Goal: Information Seeking & Learning: Learn about a topic

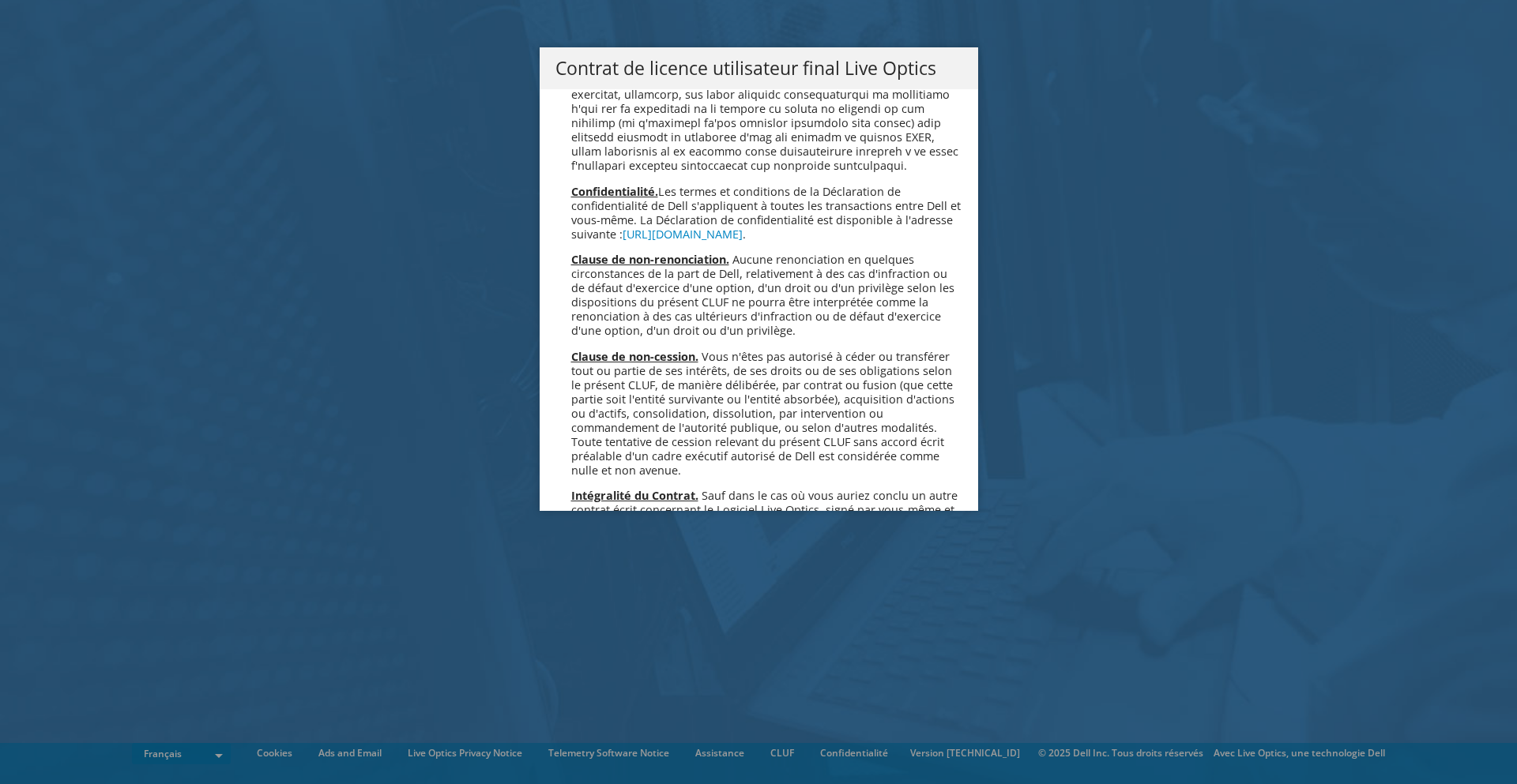
scroll to position [6982, 0]
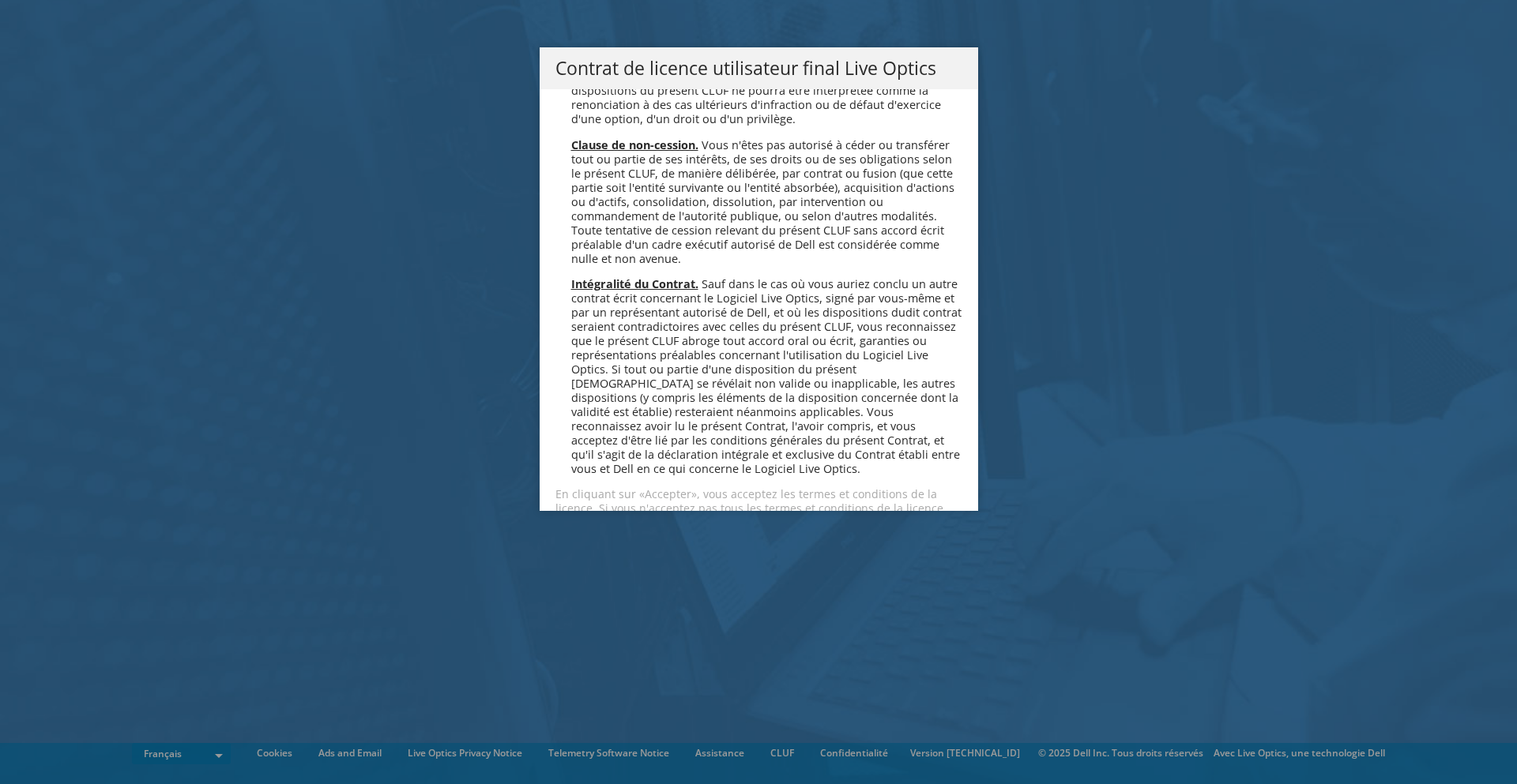
click at [587, 546] on link "Accepter" at bounding box center [602, 565] width 94 height 38
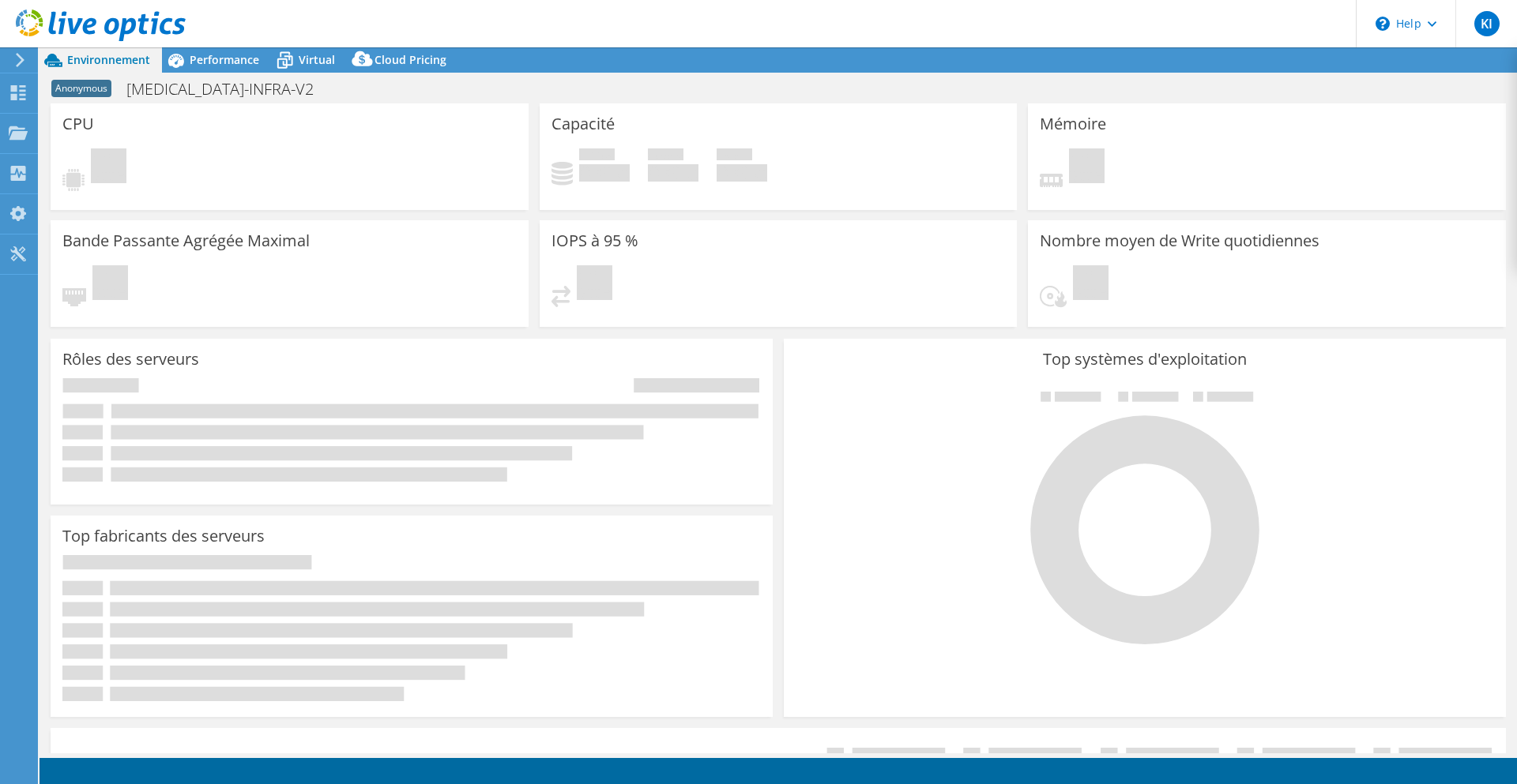
select select "USD"
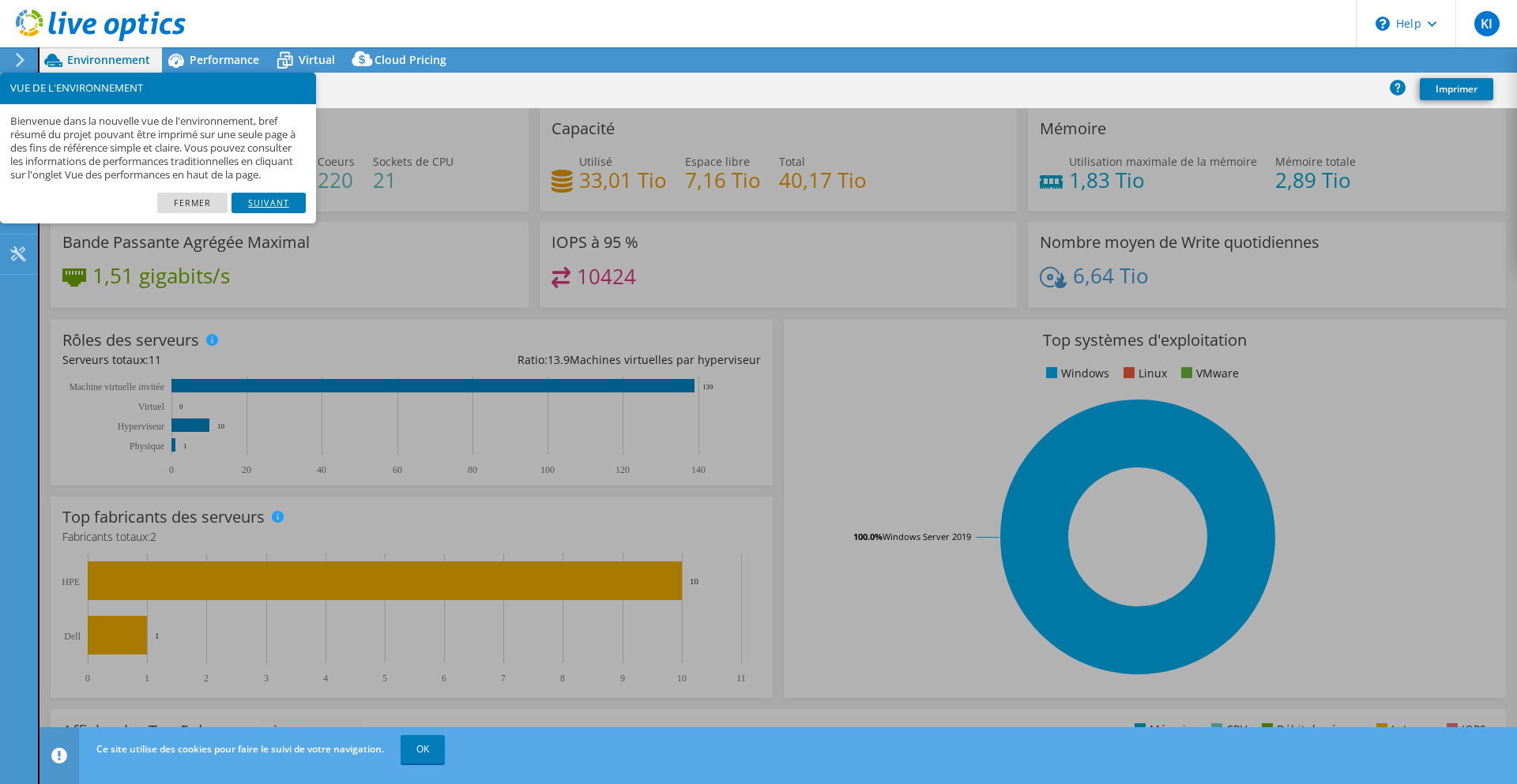
click at [262, 209] on link "Suivant" at bounding box center [268, 203] width 74 height 21
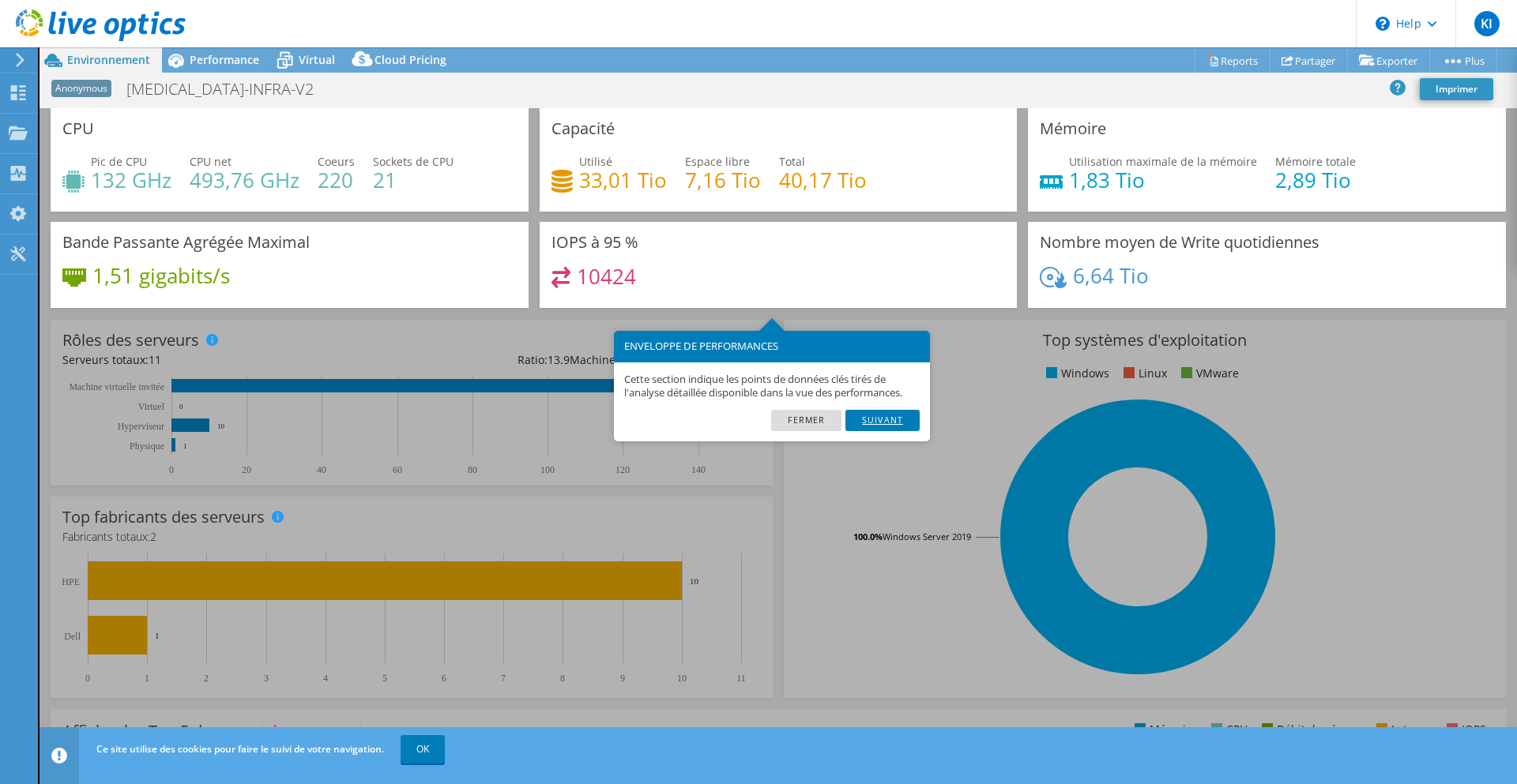
click at [882, 429] on link "Suivant" at bounding box center [882, 421] width 74 height 21
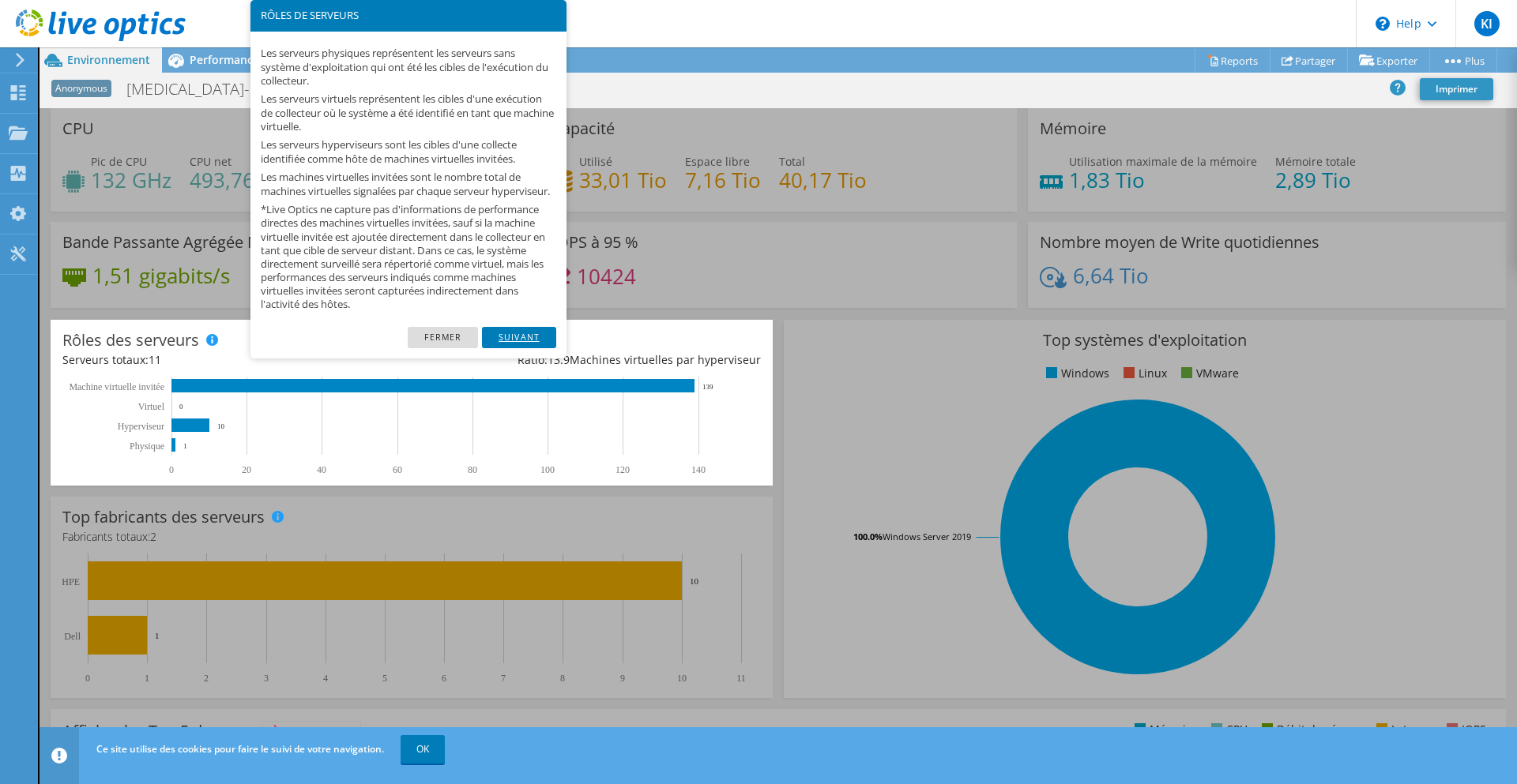
click at [518, 347] on link "Suivant" at bounding box center [518, 337] width 74 height 21
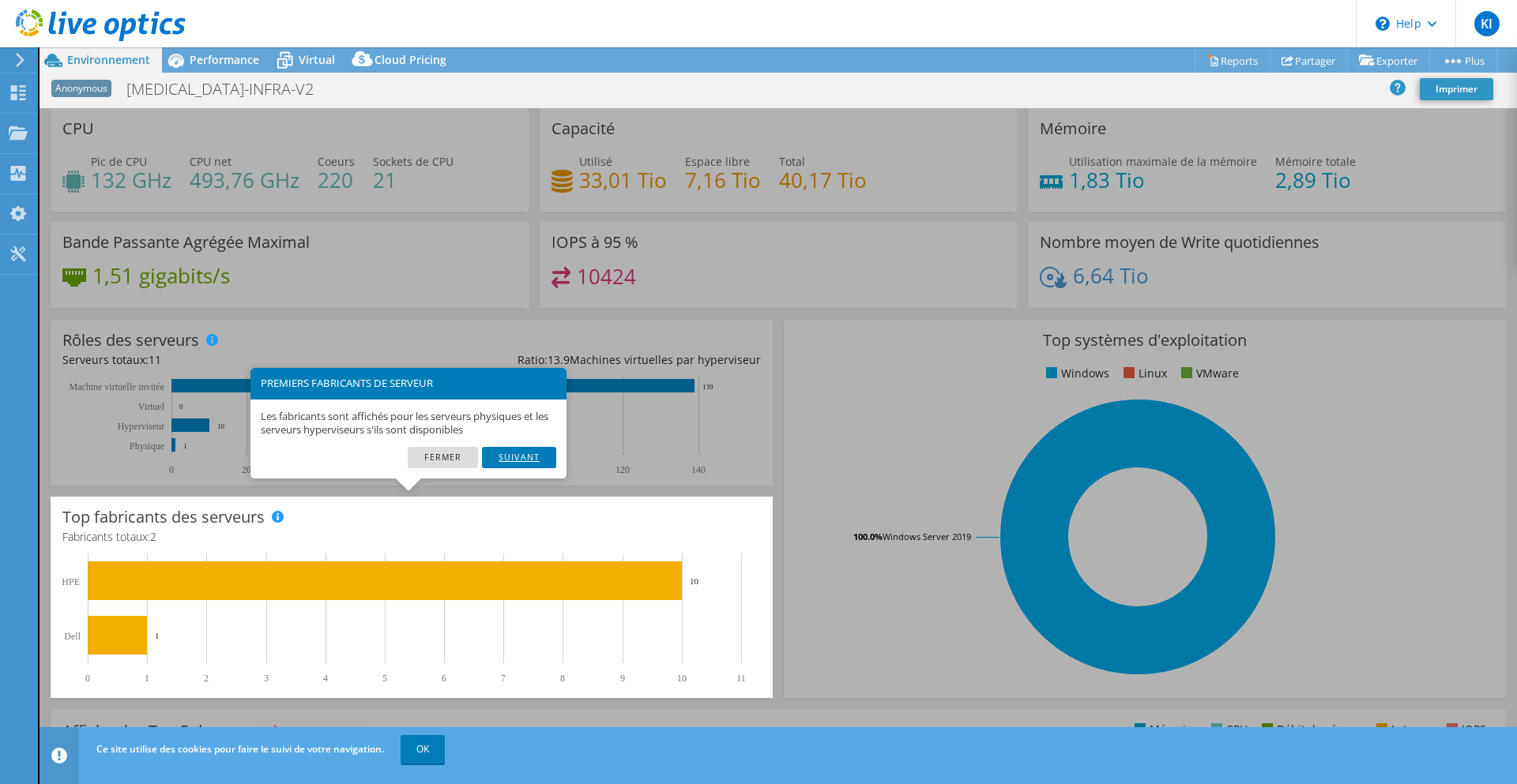
click at [531, 451] on link "Suivant" at bounding box center [518, 457] width 74 height 21
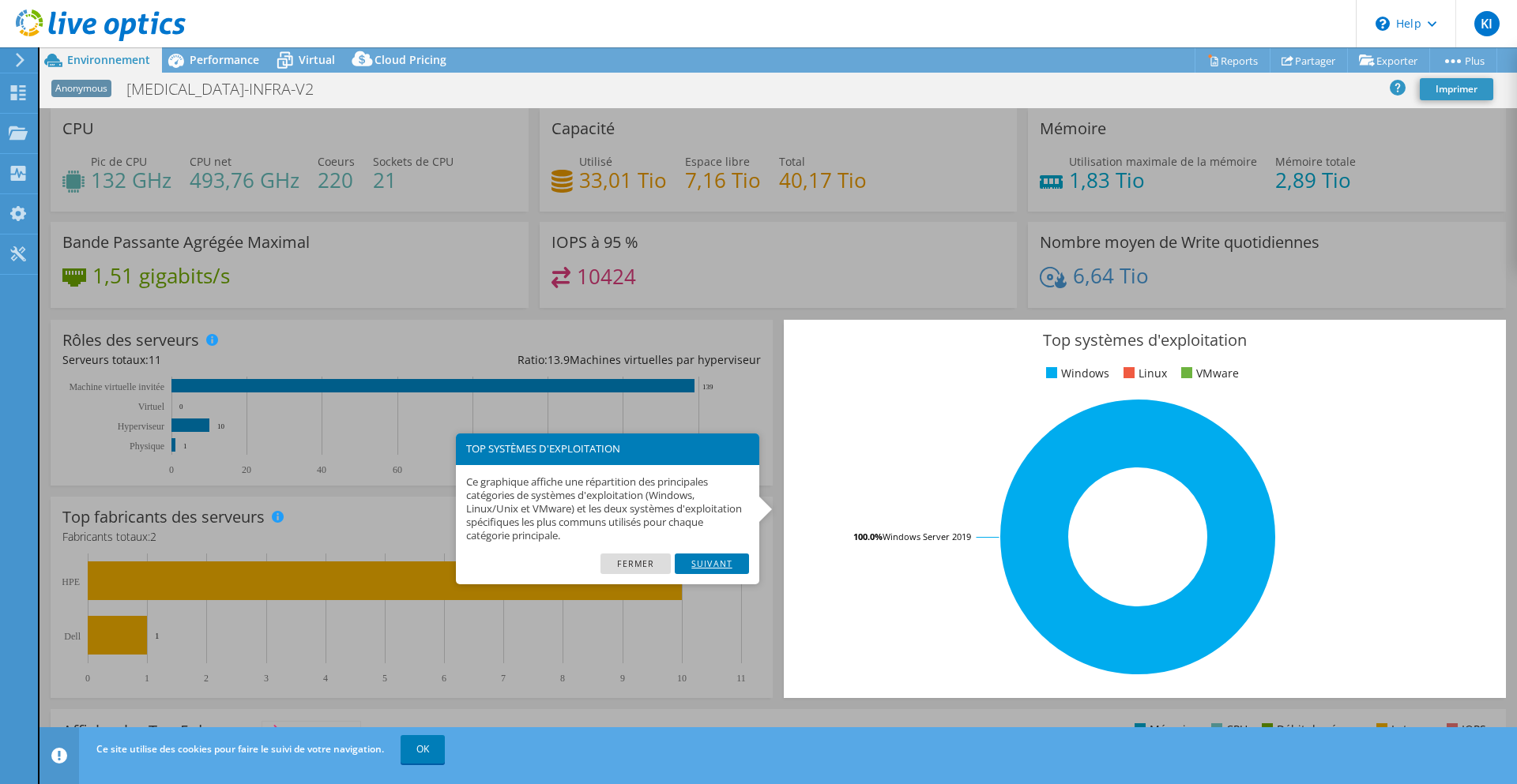
click at [722, 561] on link "Suivant" at bounding box center [711, 564] width 74 height 21
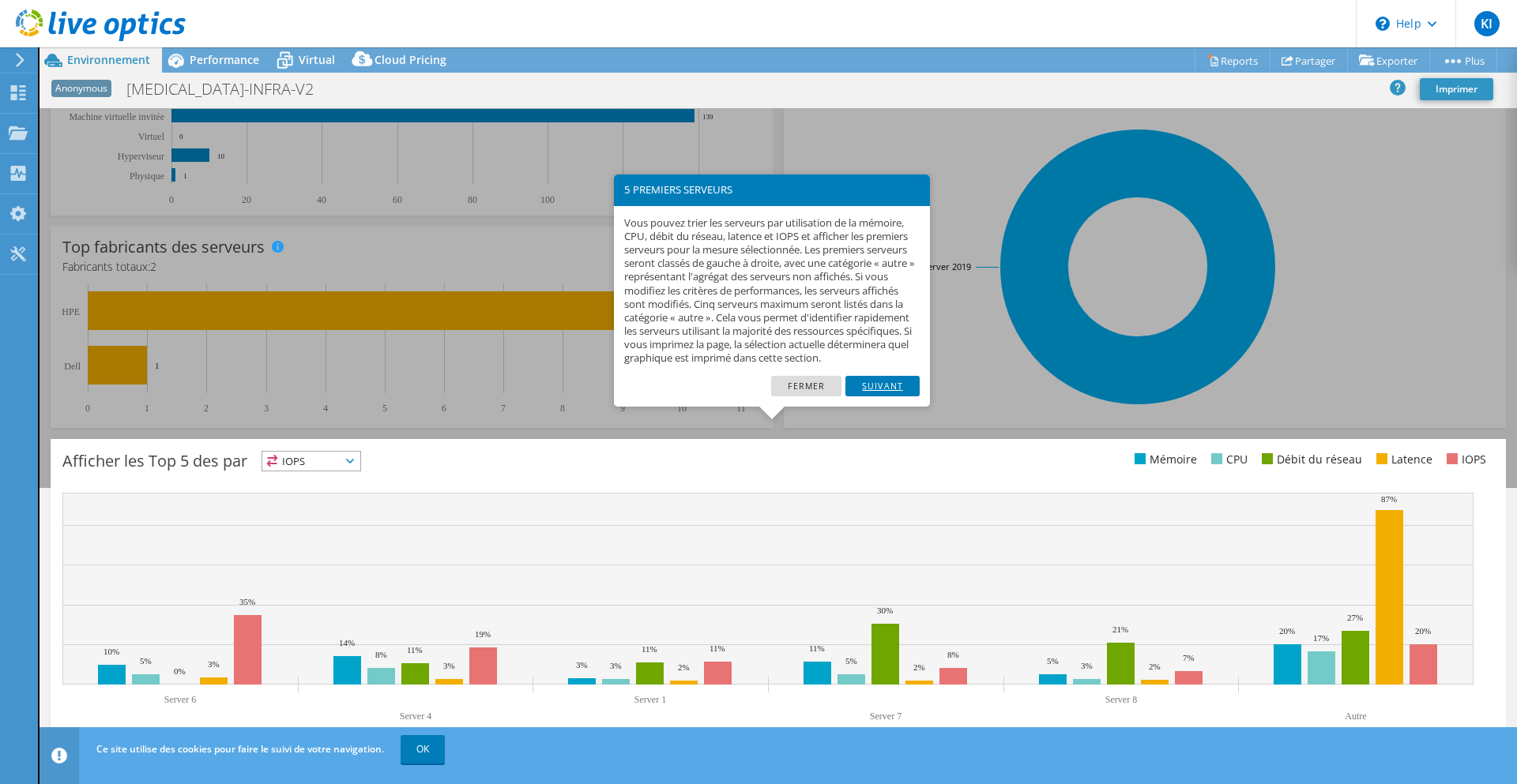
click at [862, 396] on link "Suivant" at bounding box center [882, 387] width 74 height 21
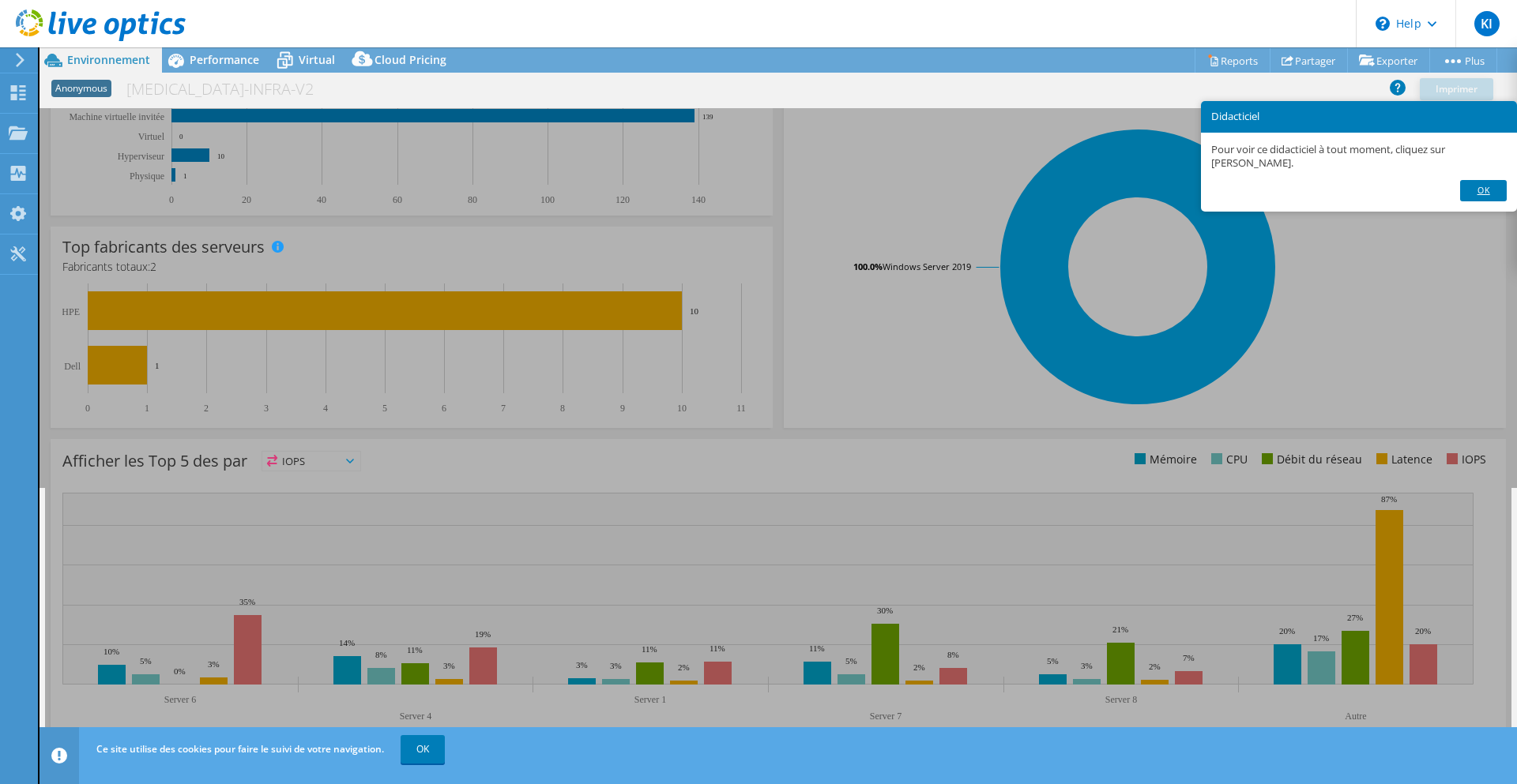
click at [1490, 190] on link "OK" at bounding box center [1482, 190] width 46 height 21
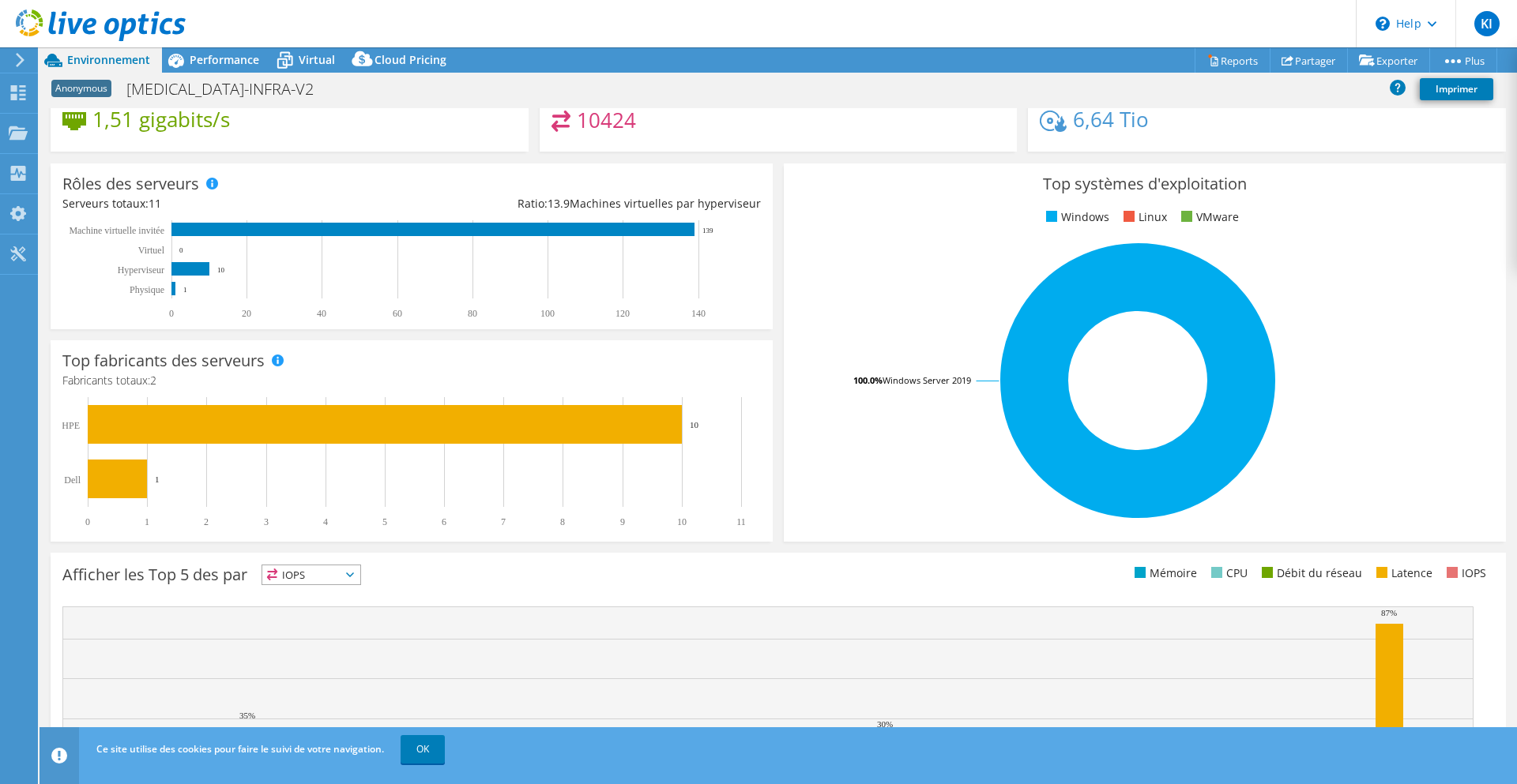
scroll to position [0, 0]
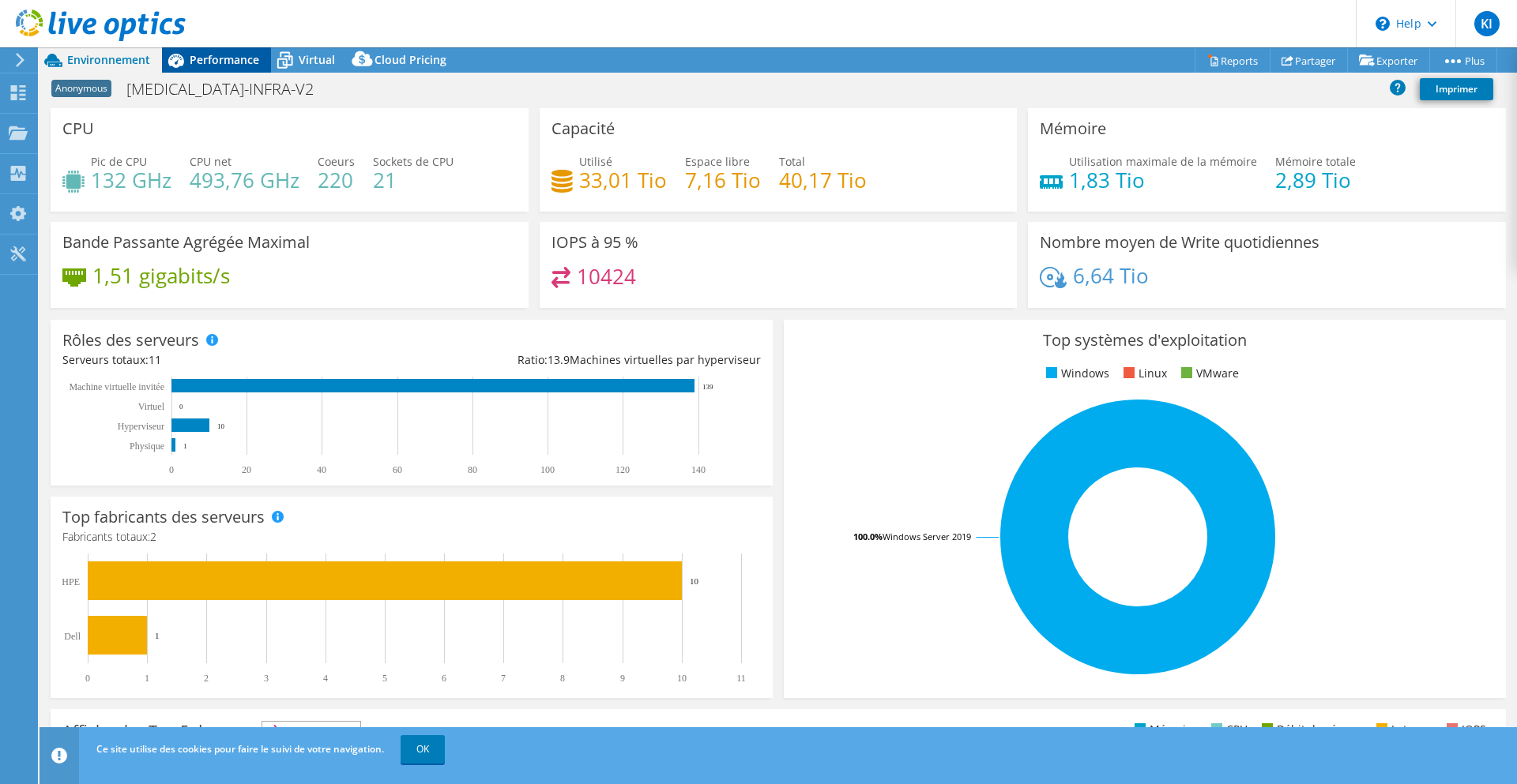
click at [202, 65] on span "Performance" at bounding box center [224, 59] width 70 height 15
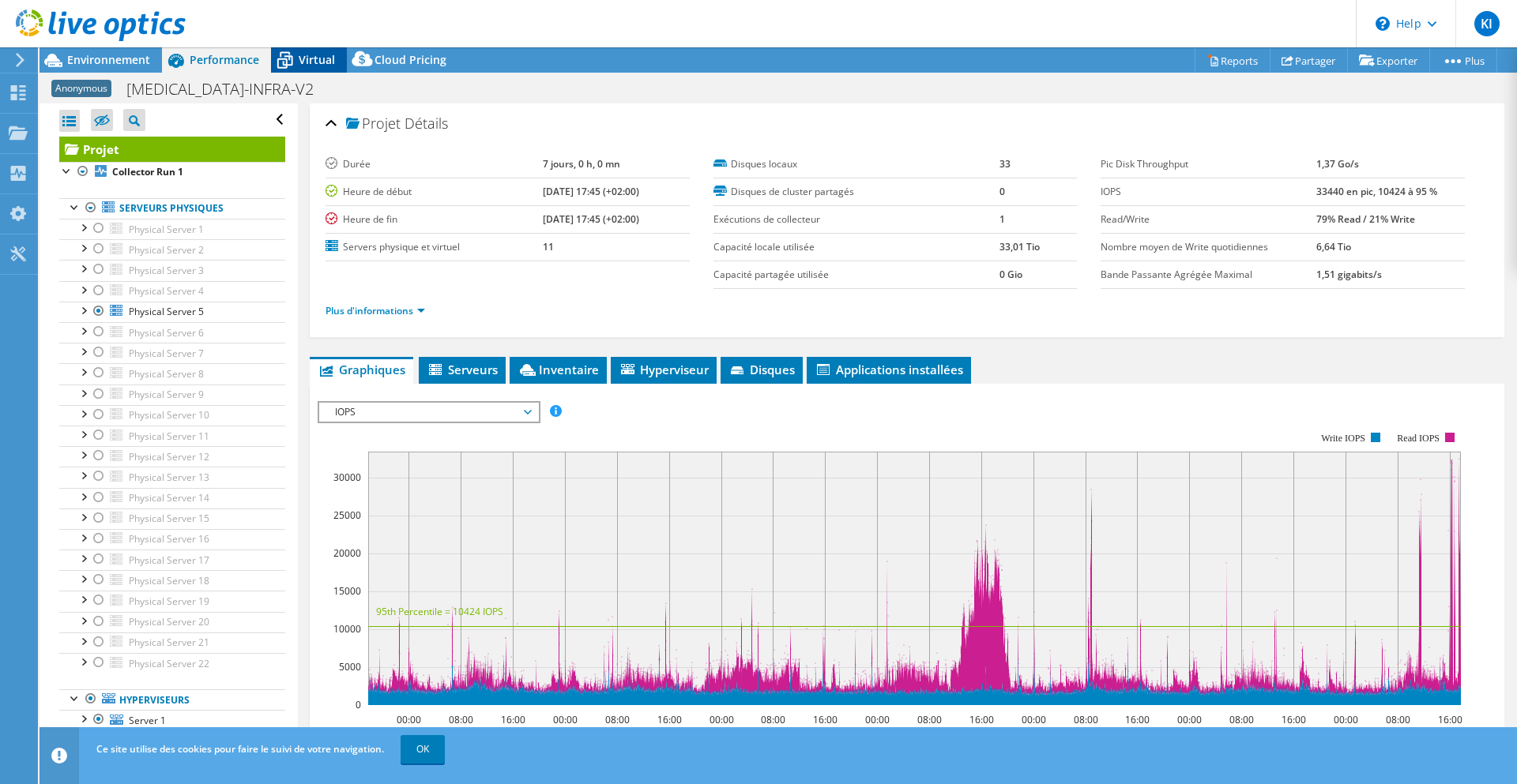
click at [322, 58] on span "Virtual" at bounding box center [316, 59] width 37 height 15
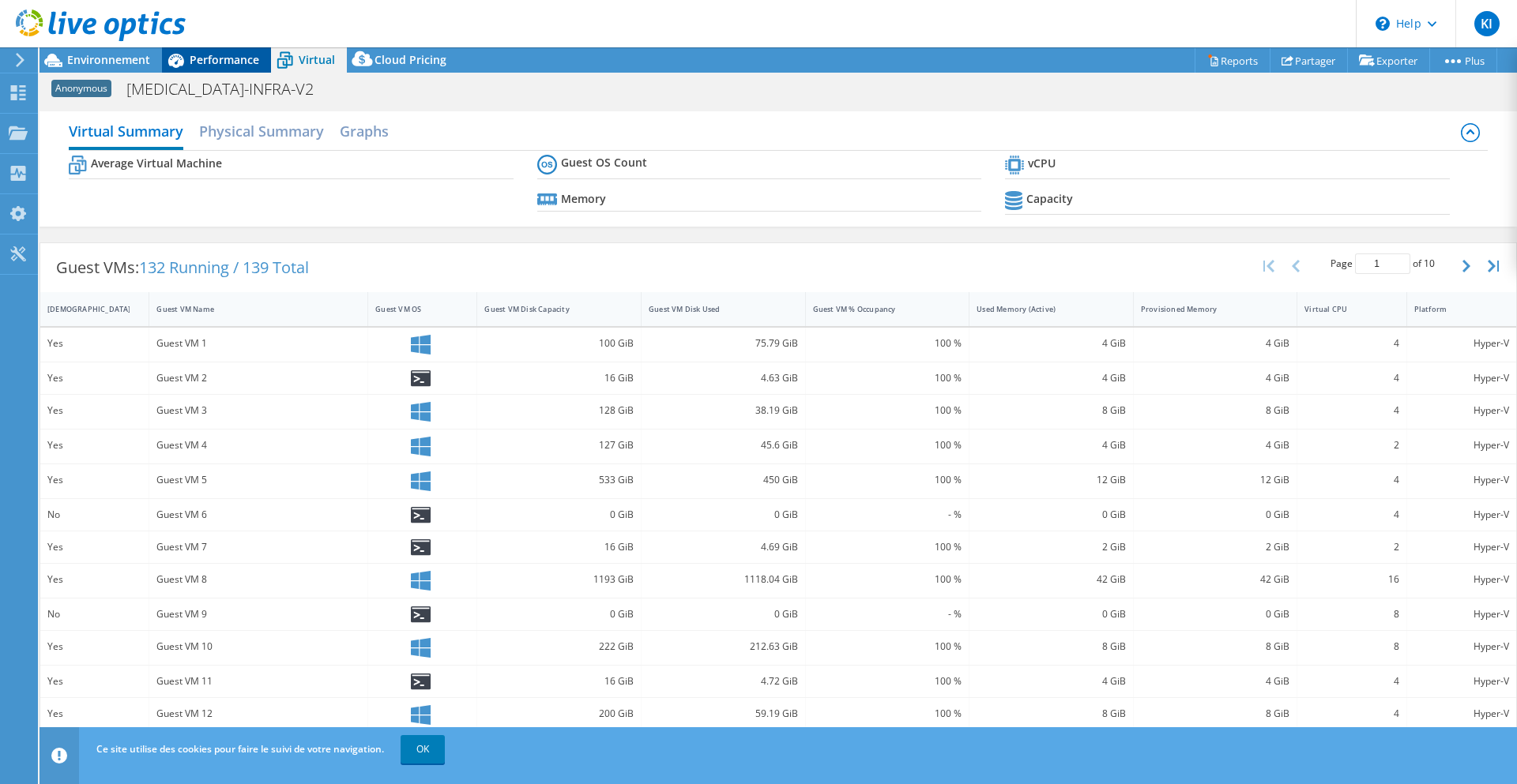
click at [238, 63] on span "Performance" at bounding box center [224, 59] width 70 height 15
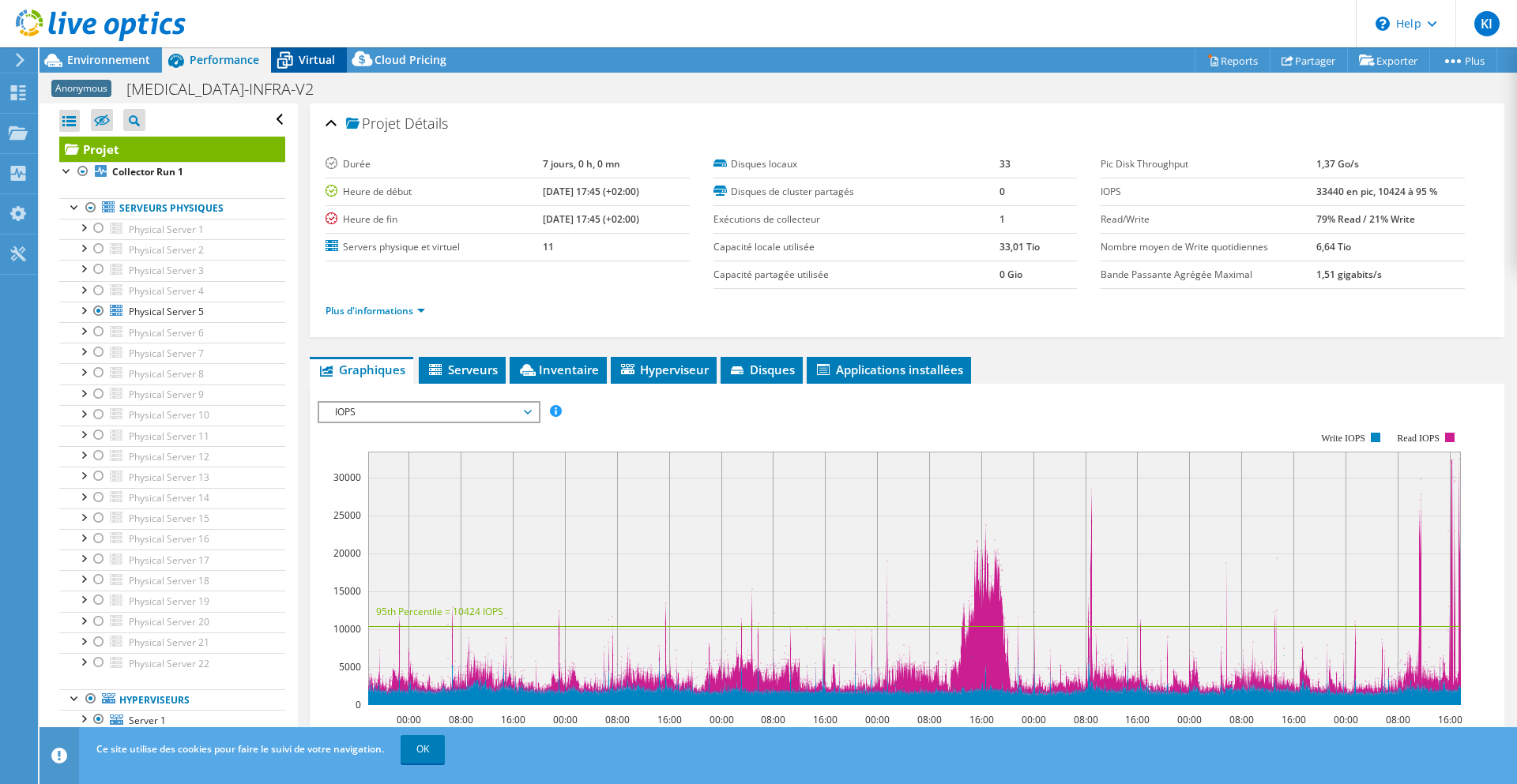
click at [316, 54] on span "Virtual" at bounding box center [316, 59] width 37 height 15
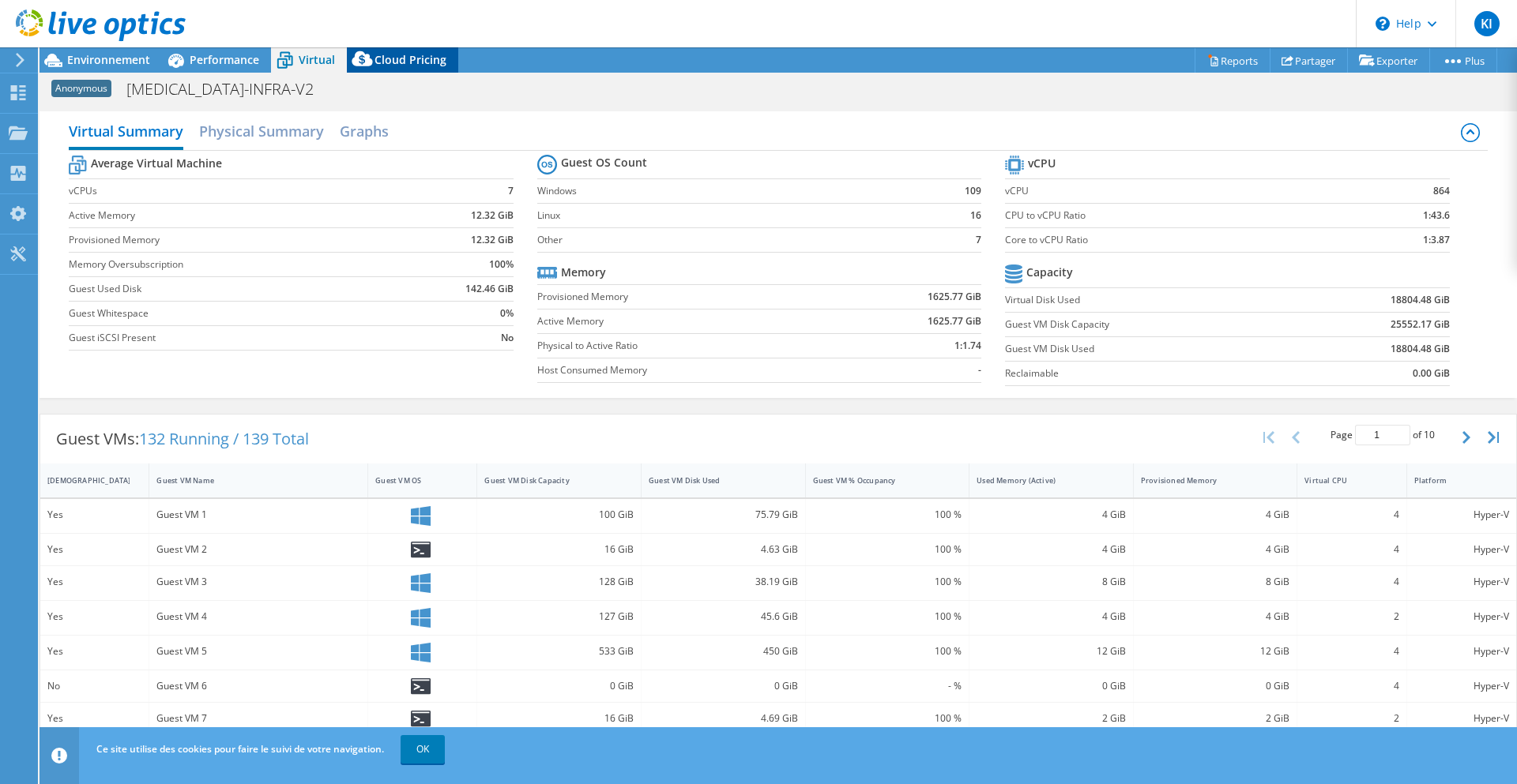
click at [415, 56] on span "Cloud Pricing" at bounding box center [410, 59] width 72 height 15
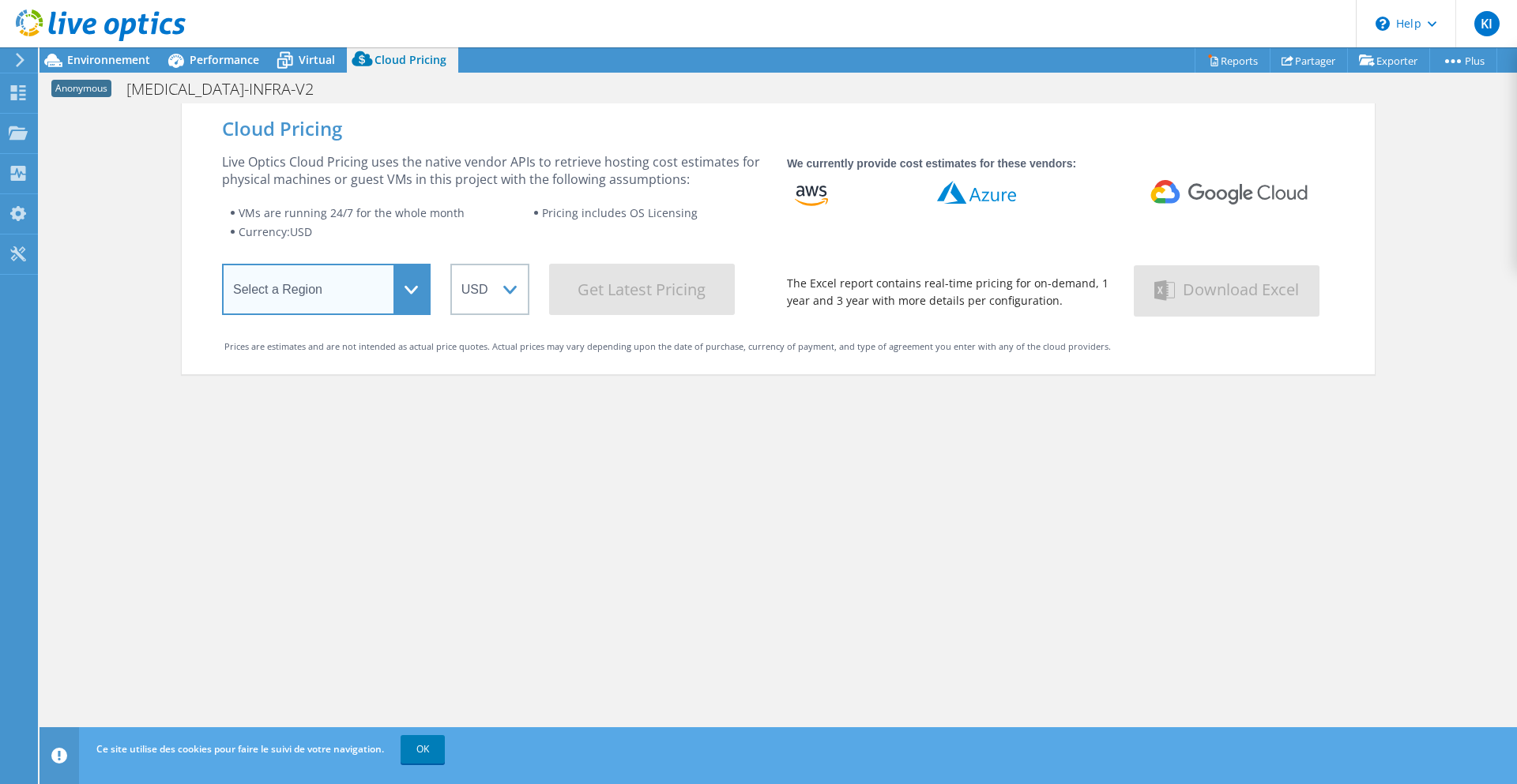
click at [378, 282] on select "Select a Region Asia Pacific (Hong Kong) Asia Pacific (Mumbai) Asia Pacific (Se…" at bounding box center [326, 289] width 209 height 51
click at [928, 281] on wrapper "The Excel report contains real-time pricing for on-demand, 1 year and 3 year wi…" at bounding box center [950, 292] width 327 height 35
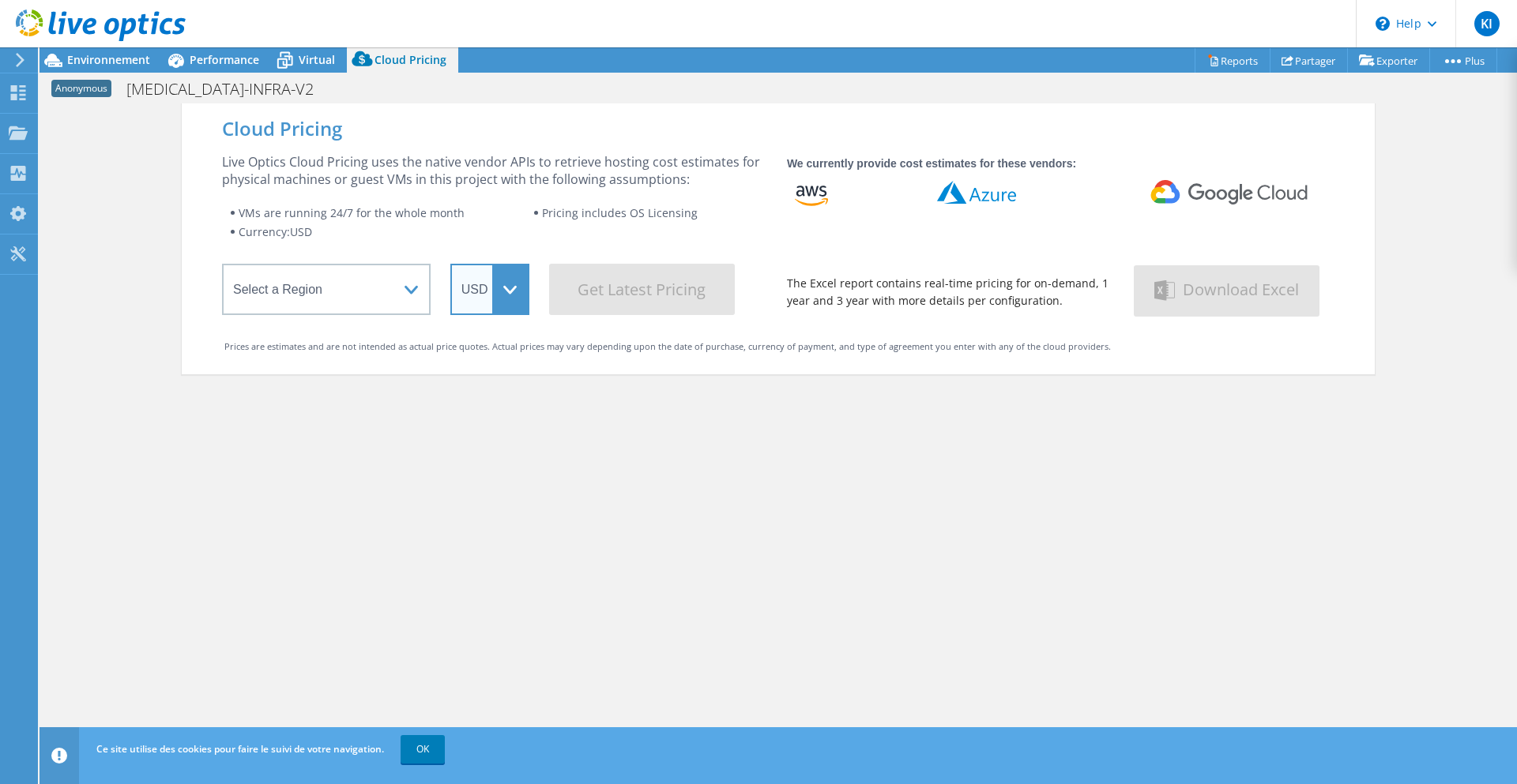
click at [496, 308] on select "ARS AUD BRL CAD CHF CLP CNY DKK EUR GBP HKD HUF INR JPY MXN MYR NOK NZD PEN SEK…" at bounding box center [489, 289] width 79 height 51
click at [455, 184] on div "Live Optics Cloud Pricing uses the native vendor APIs to retrieve hosting cost …" at bounding box center [494, 170] width 545 height 35
click at [196, 64] on span "Performance" at bounding box center [224, 59] width 70 height 15
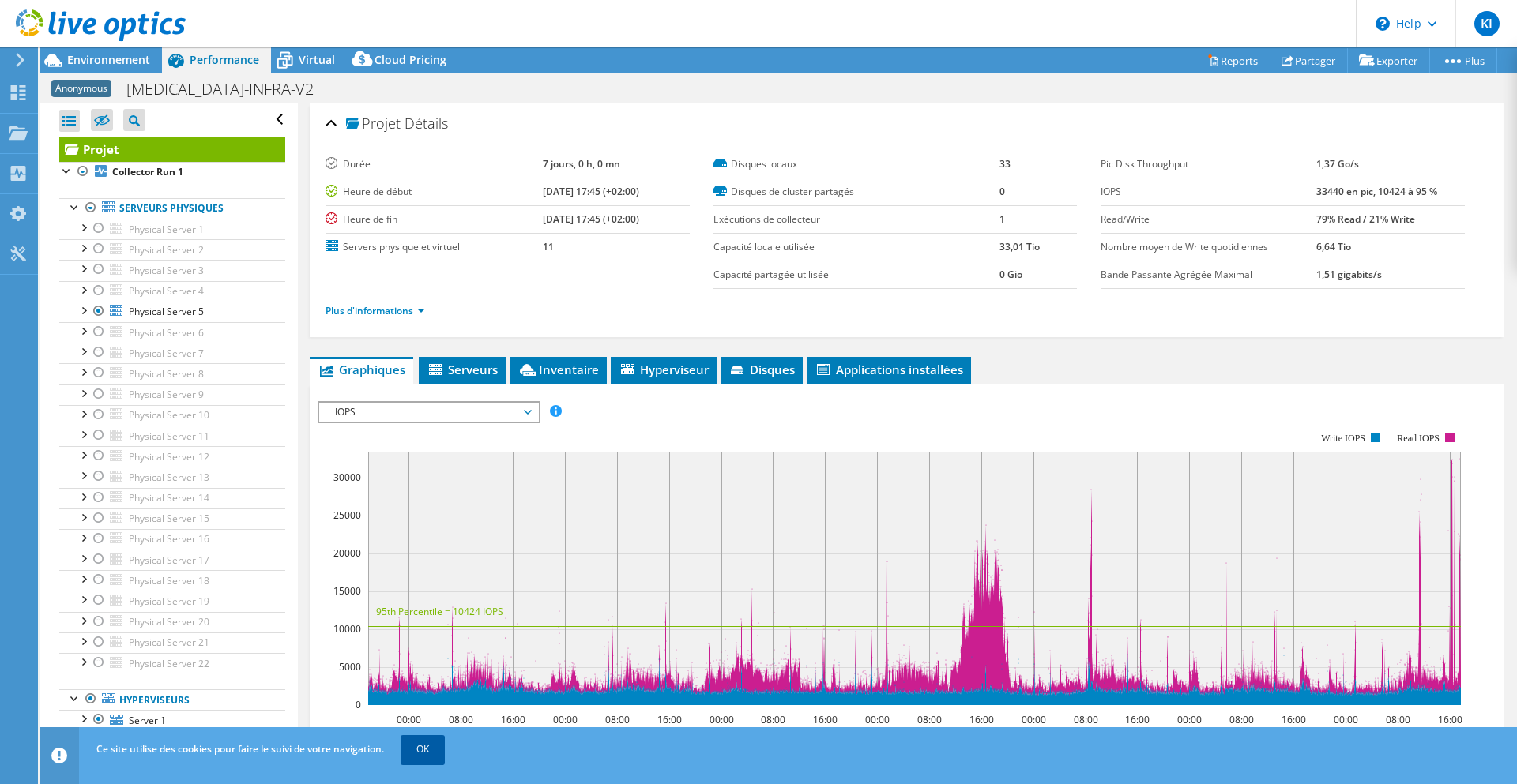
click at [416, 757] on link "OK" at bounding box center [422, 749] width 44 height 29
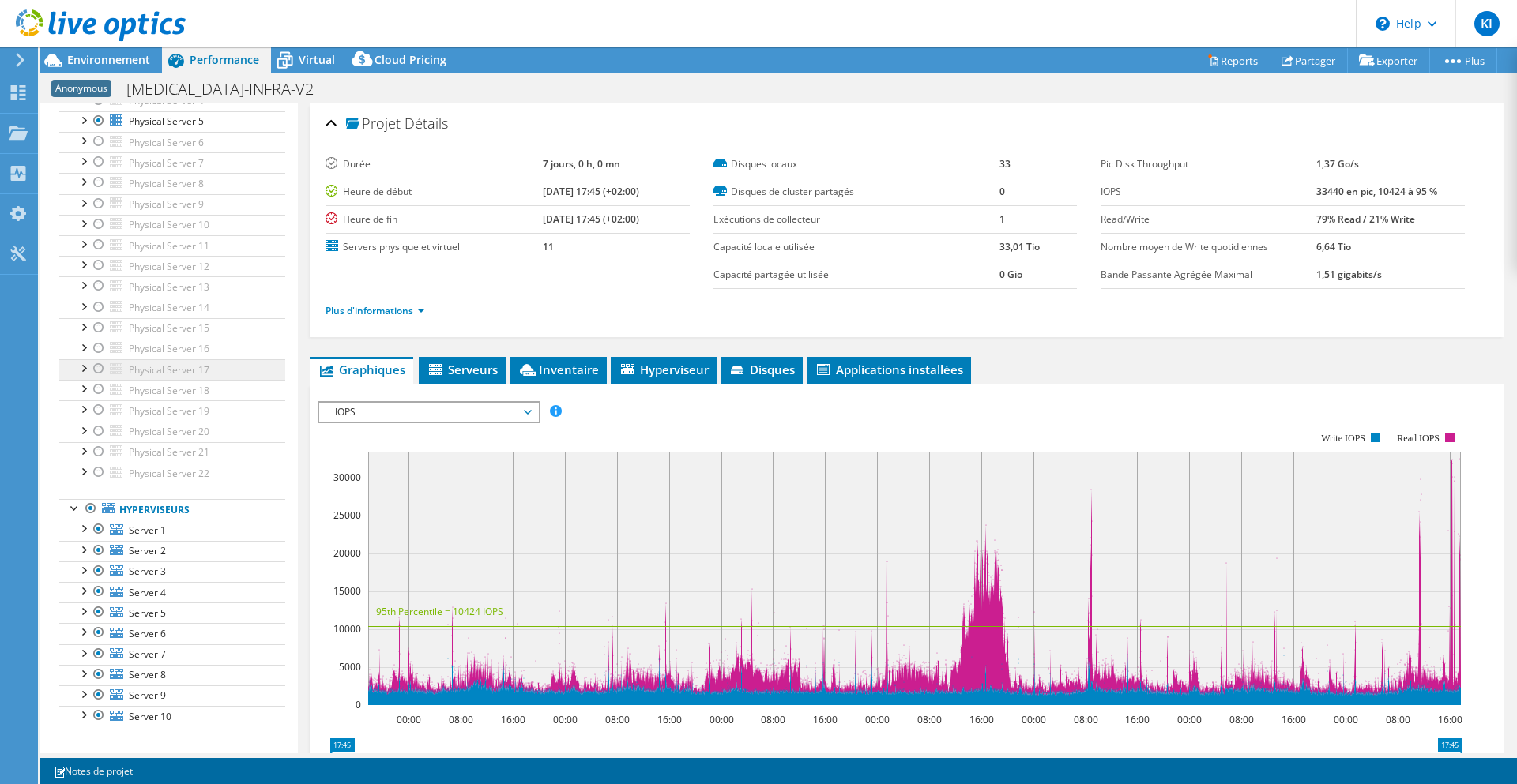
scroll to position [198, 0]
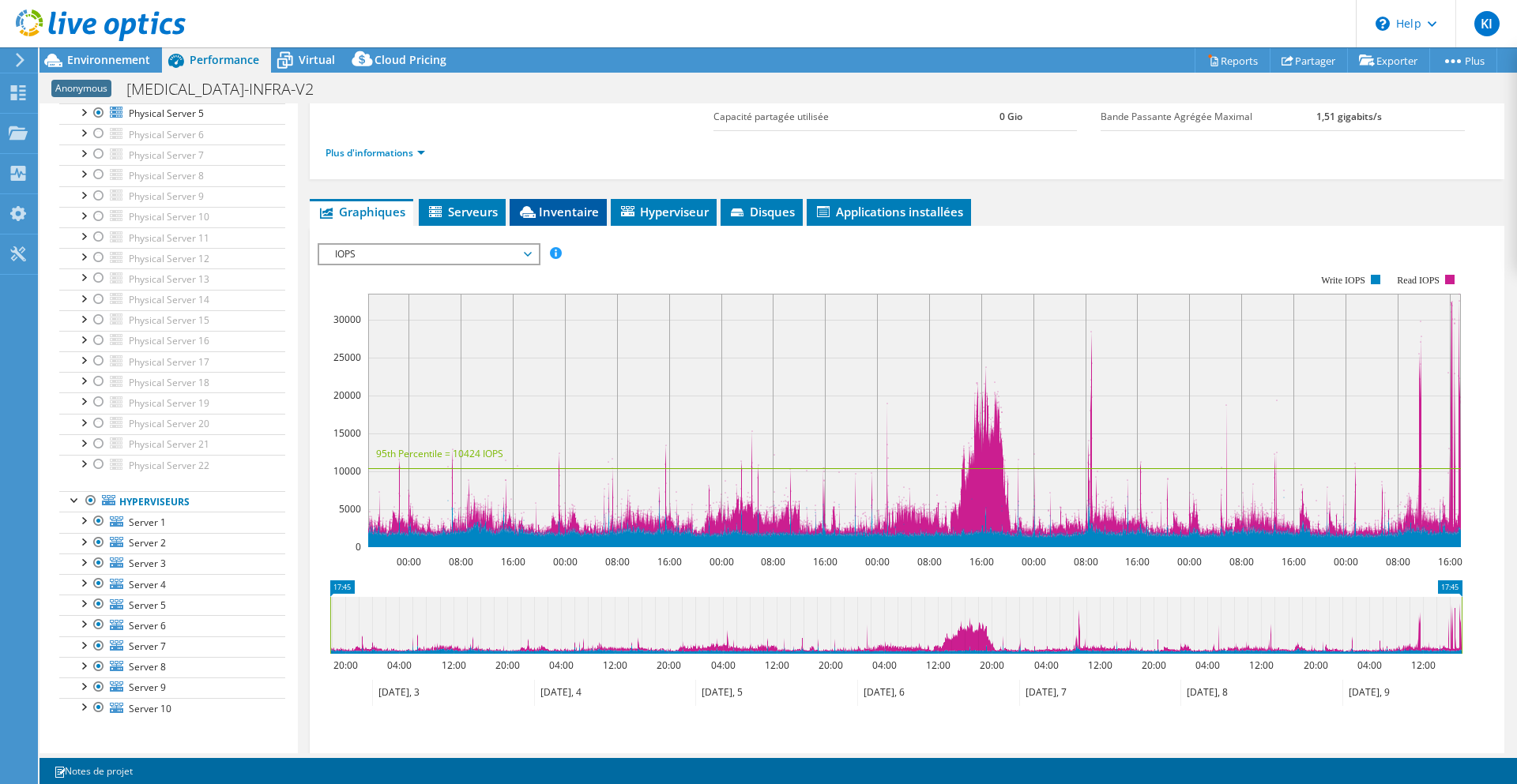
click at [556, 209] on span "Inventaire" at bounding box center [558, 211] width 82 height 16
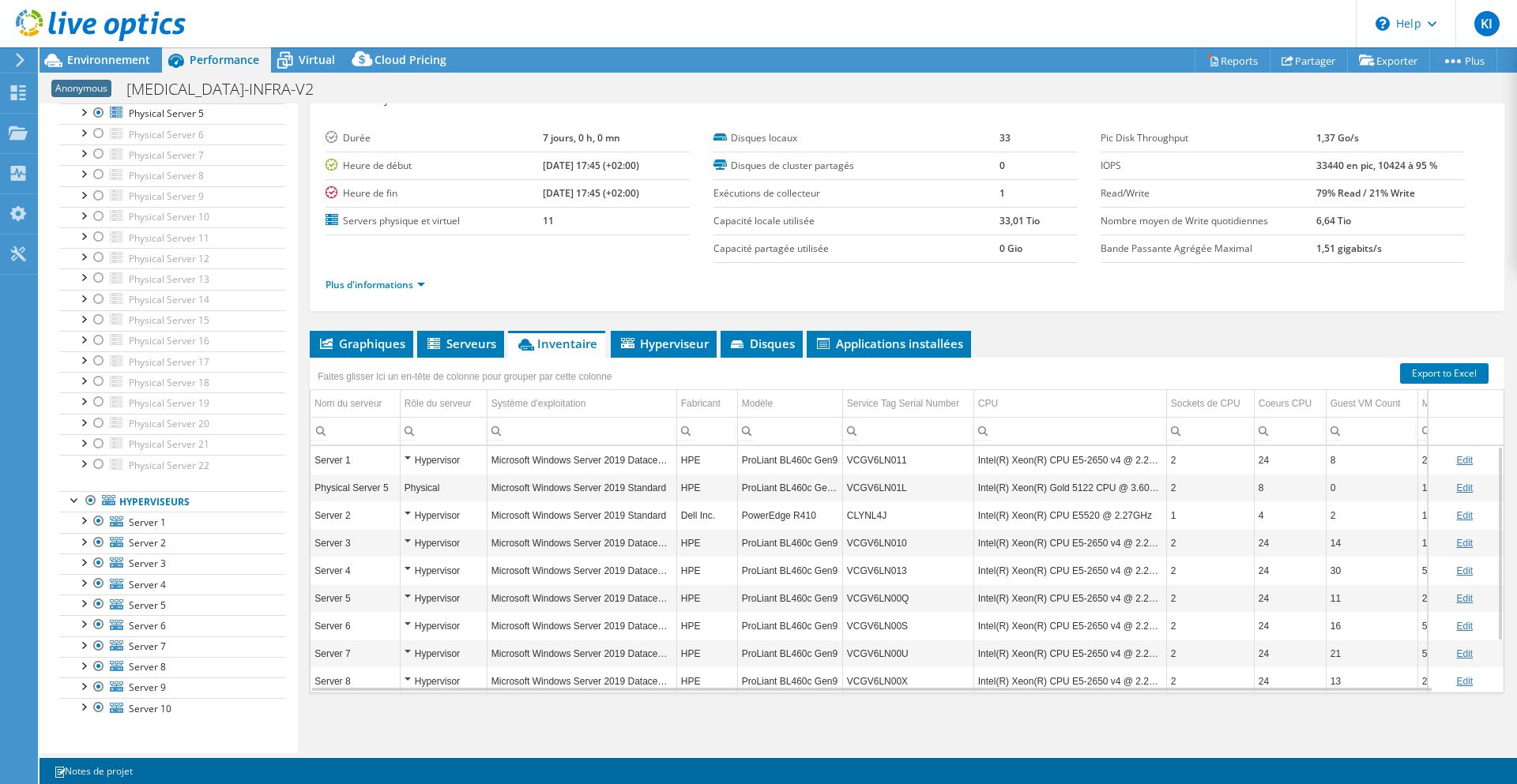
scroll to position [65, 0]
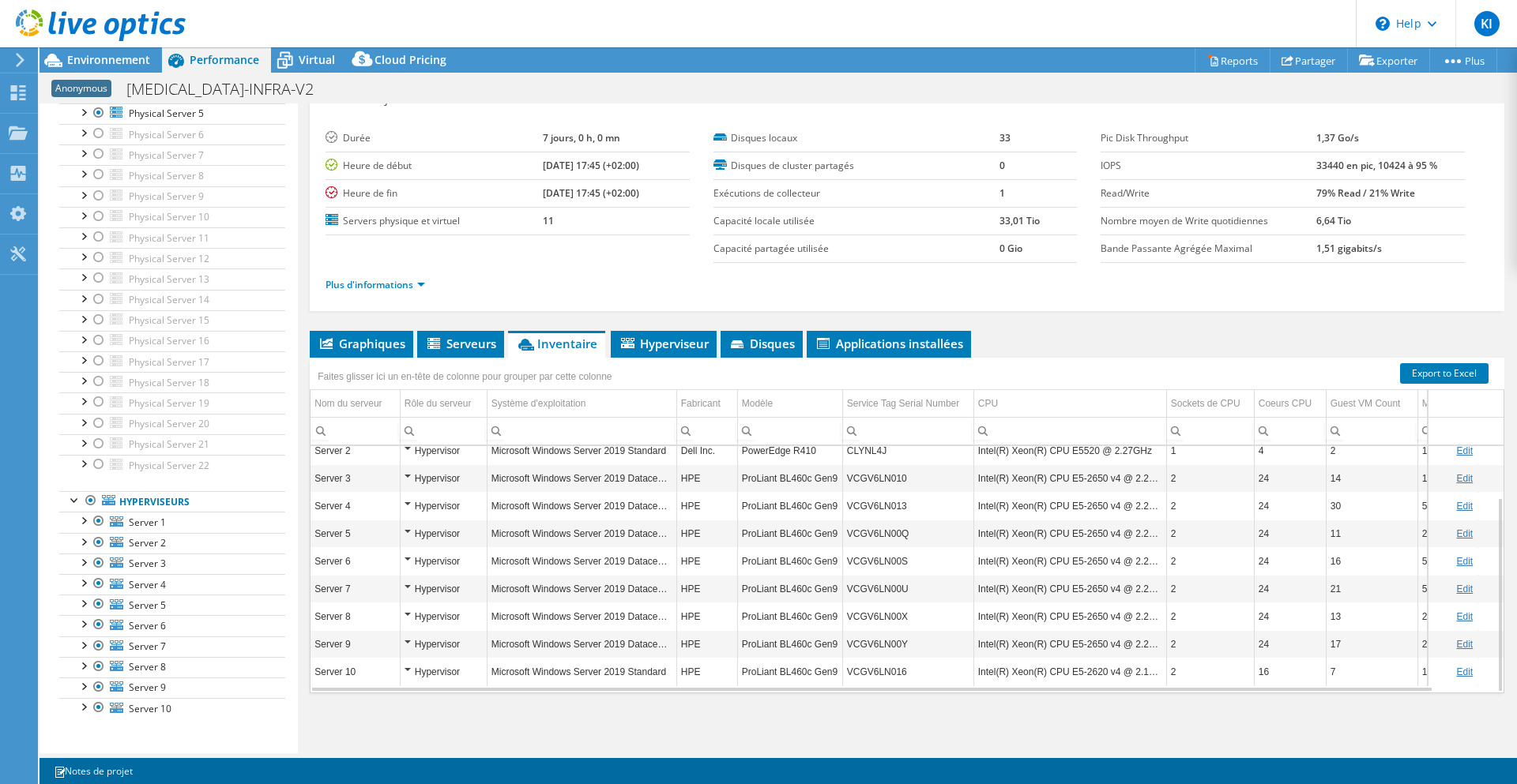
click at [408, 561] on div "Hypervisor" at bounding box center [443, 561] width 78 height 19
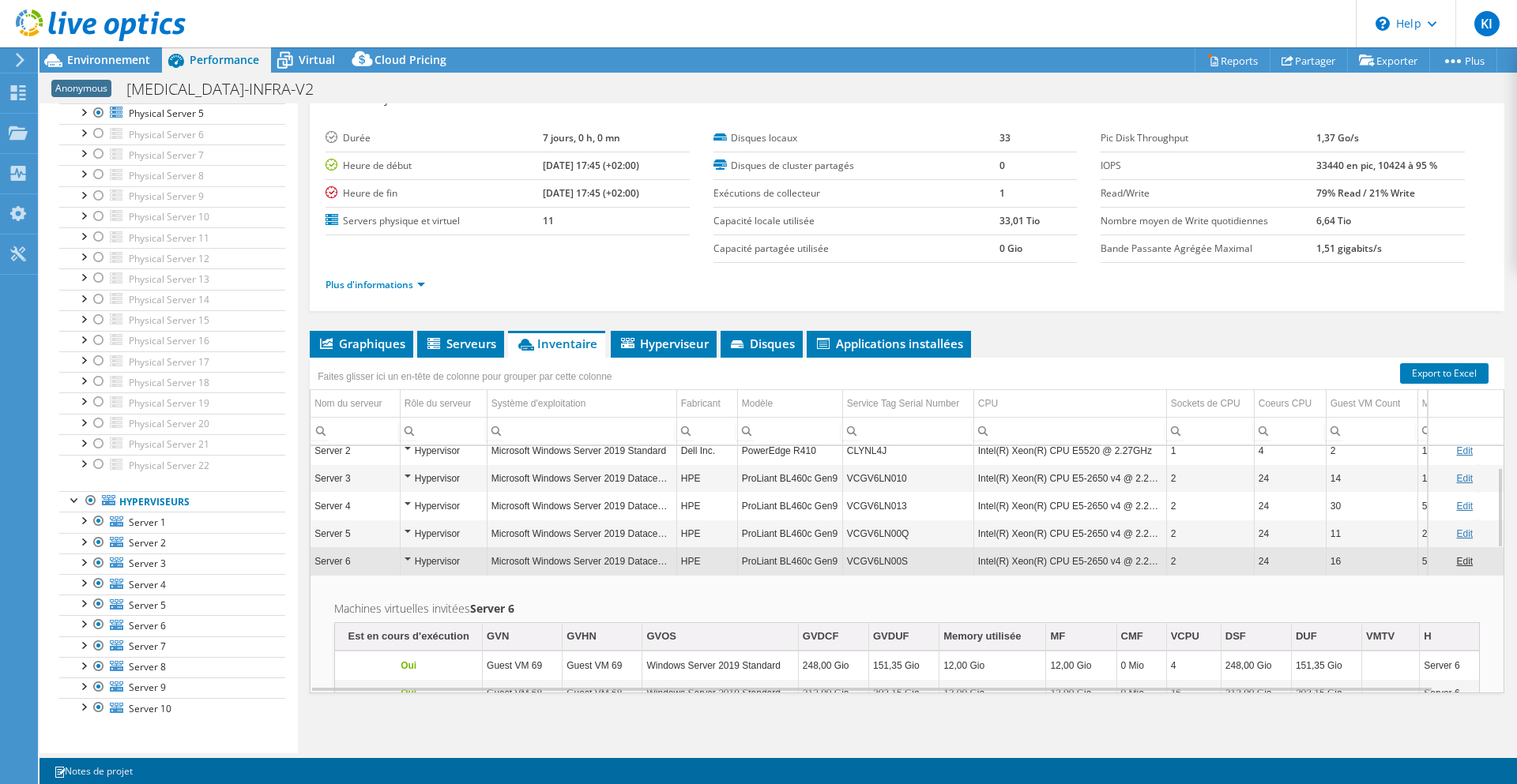
click at [408, 561] on div "Hypervisor" at bounding box center [443, 561] width 78 height 19
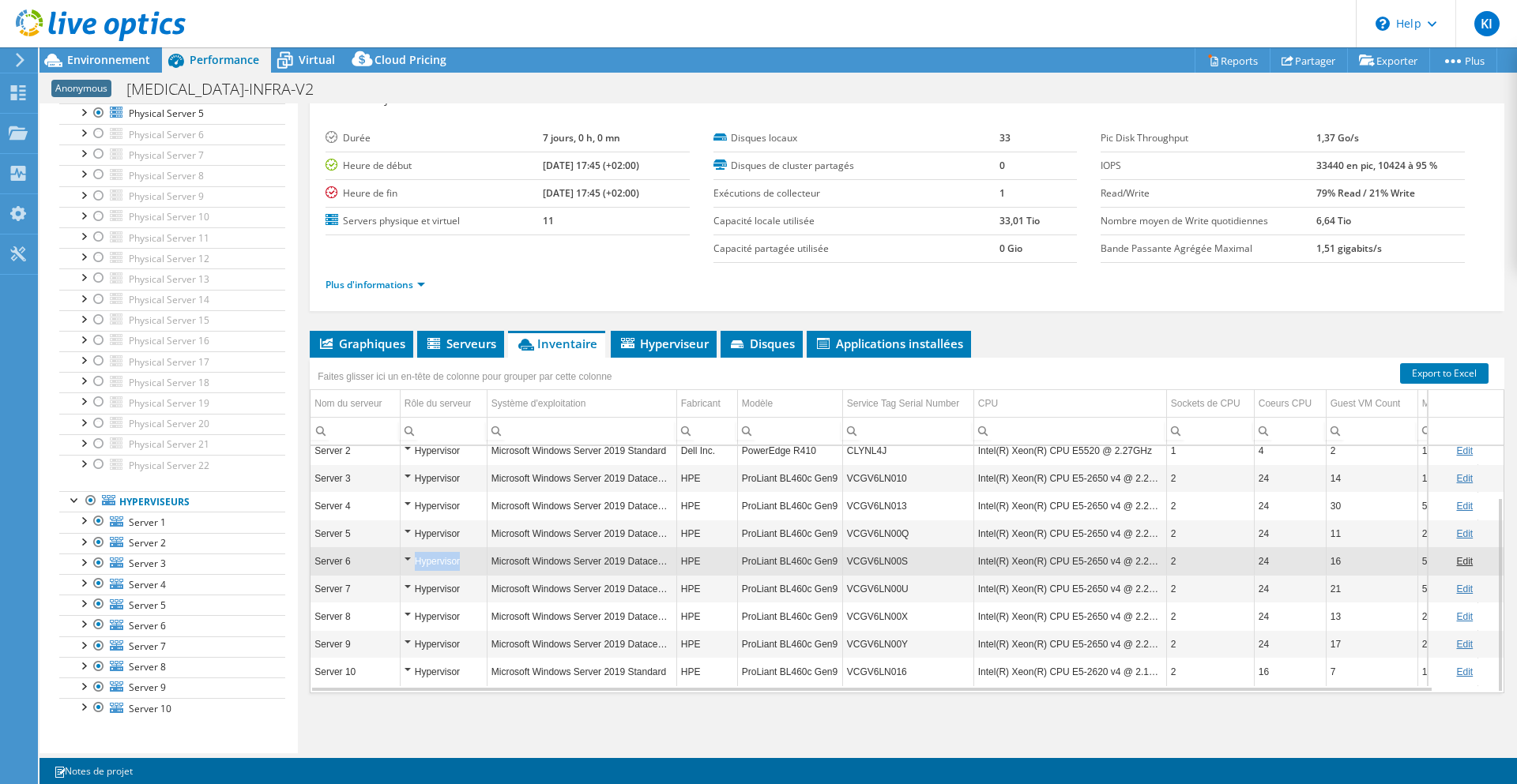
click at [408, 561] on div "Hypervisor" at bounding box center [443, 561] width 78 height 19
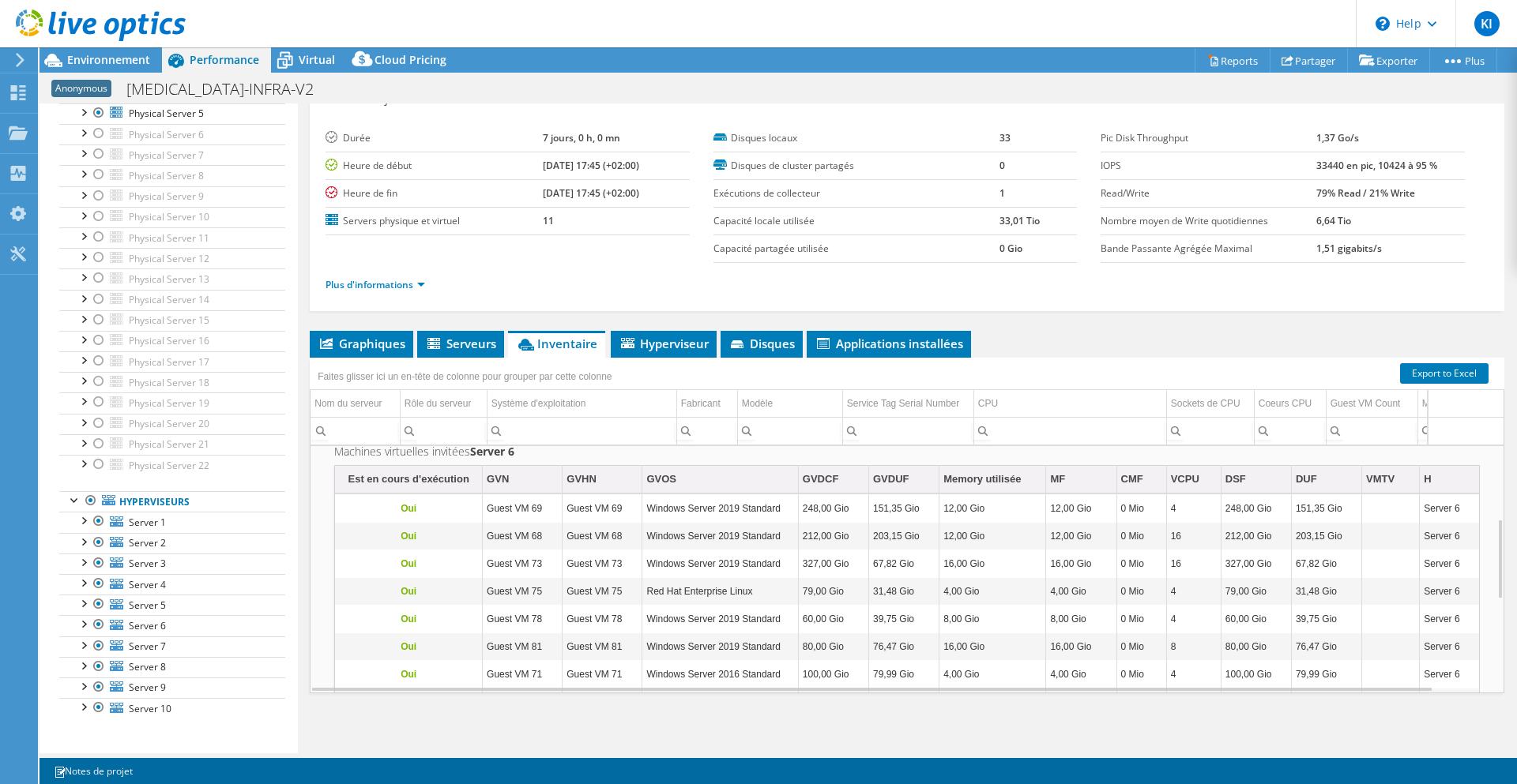
scroll to position [32, 0]
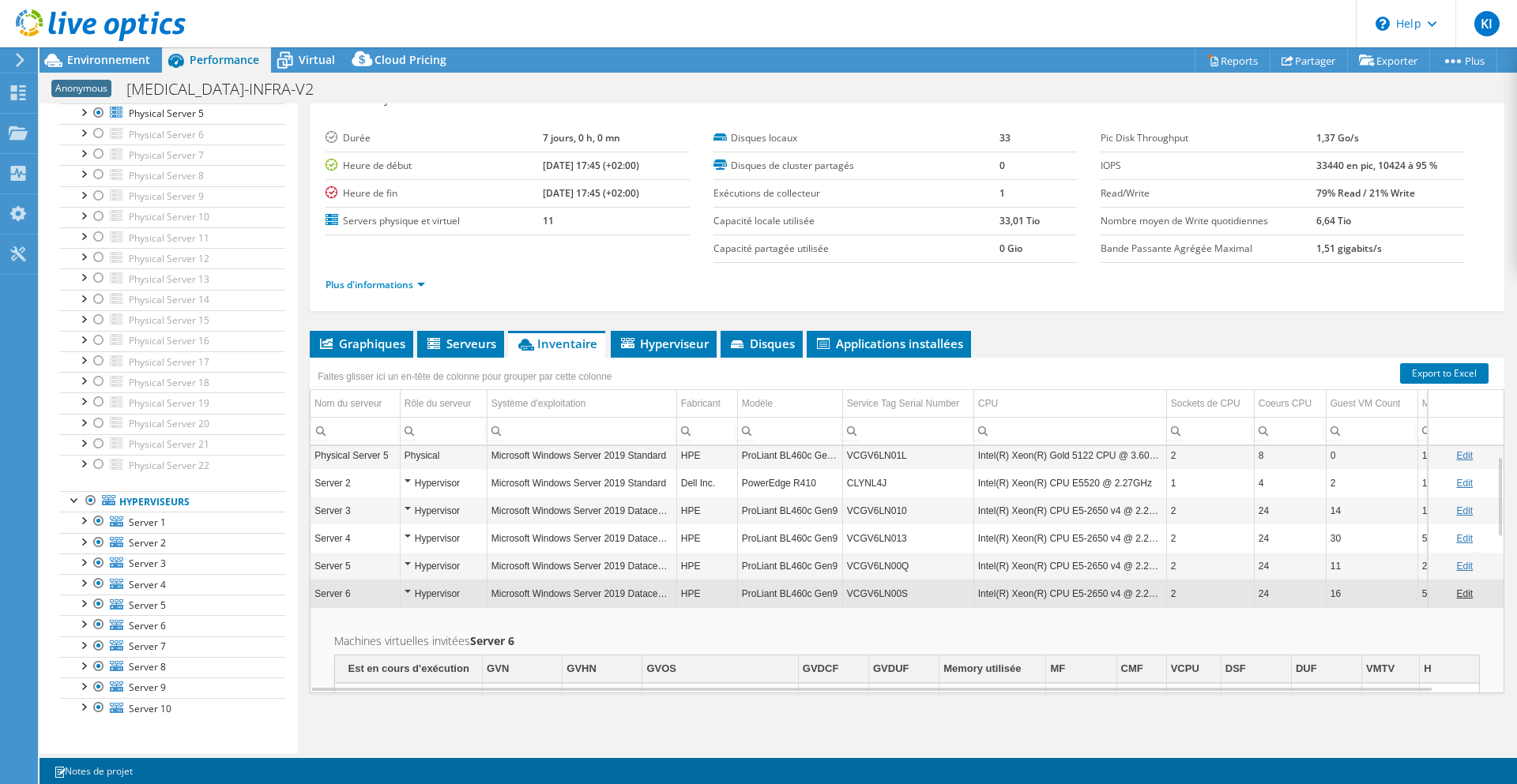
click at [410, 589] on div "Hypervisor" at bounding box center [443, 594] width 78 height 19
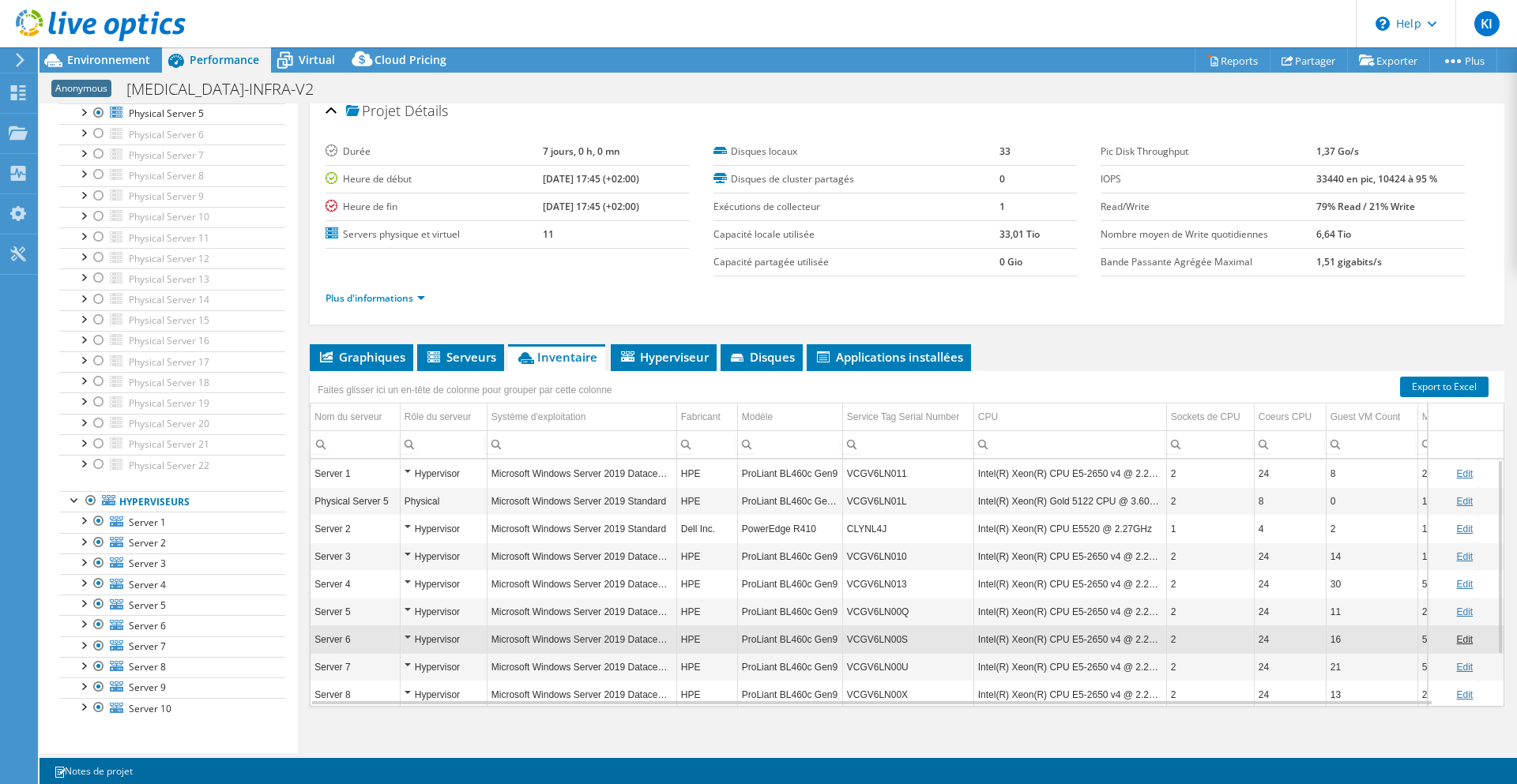
scroll to position [0, 0]
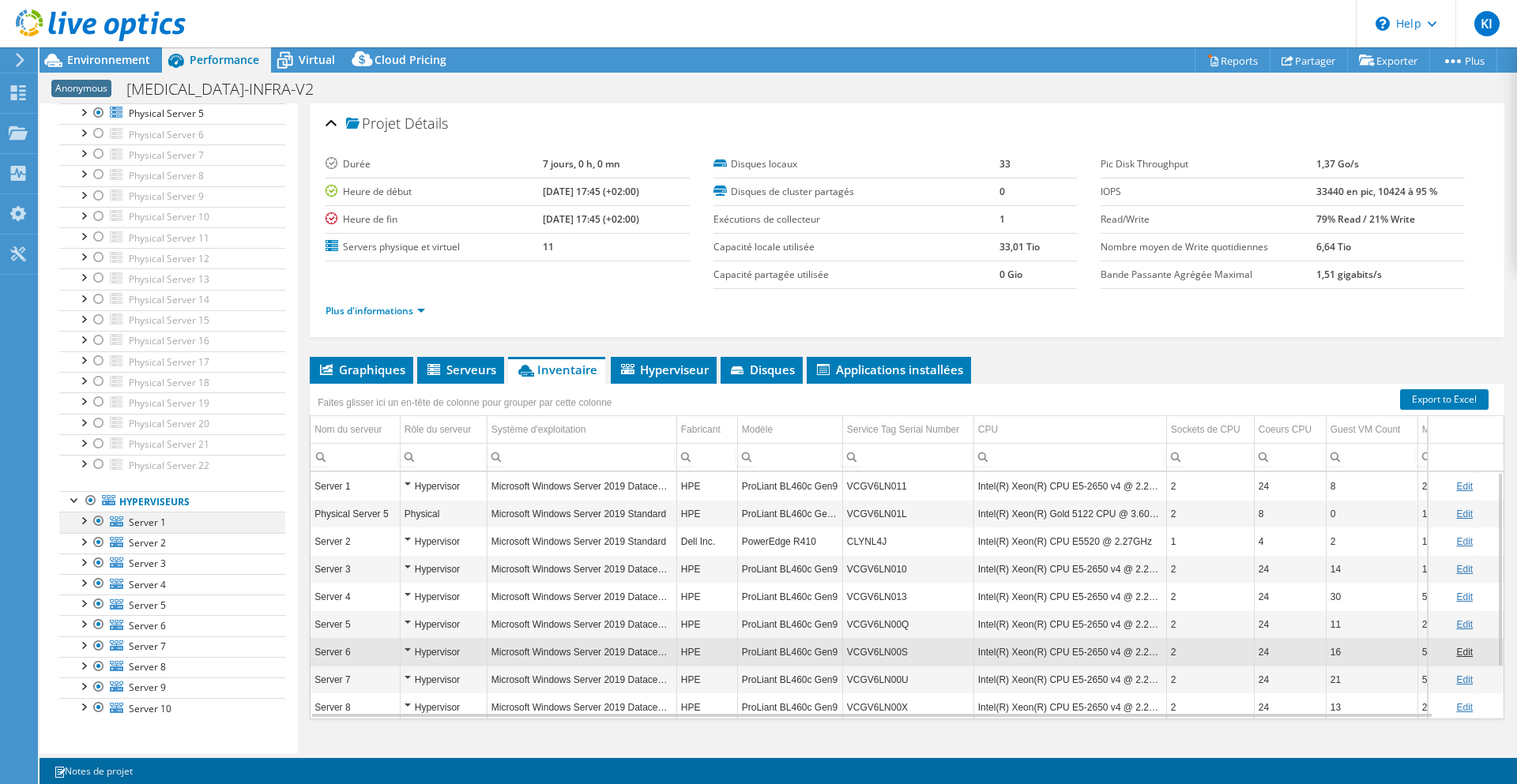
click at [79, 524] on div at bounding box center [83, 520] width 16 height 16
click at [90, 606] on div at bounding box center [90, 602] width 16 height 16
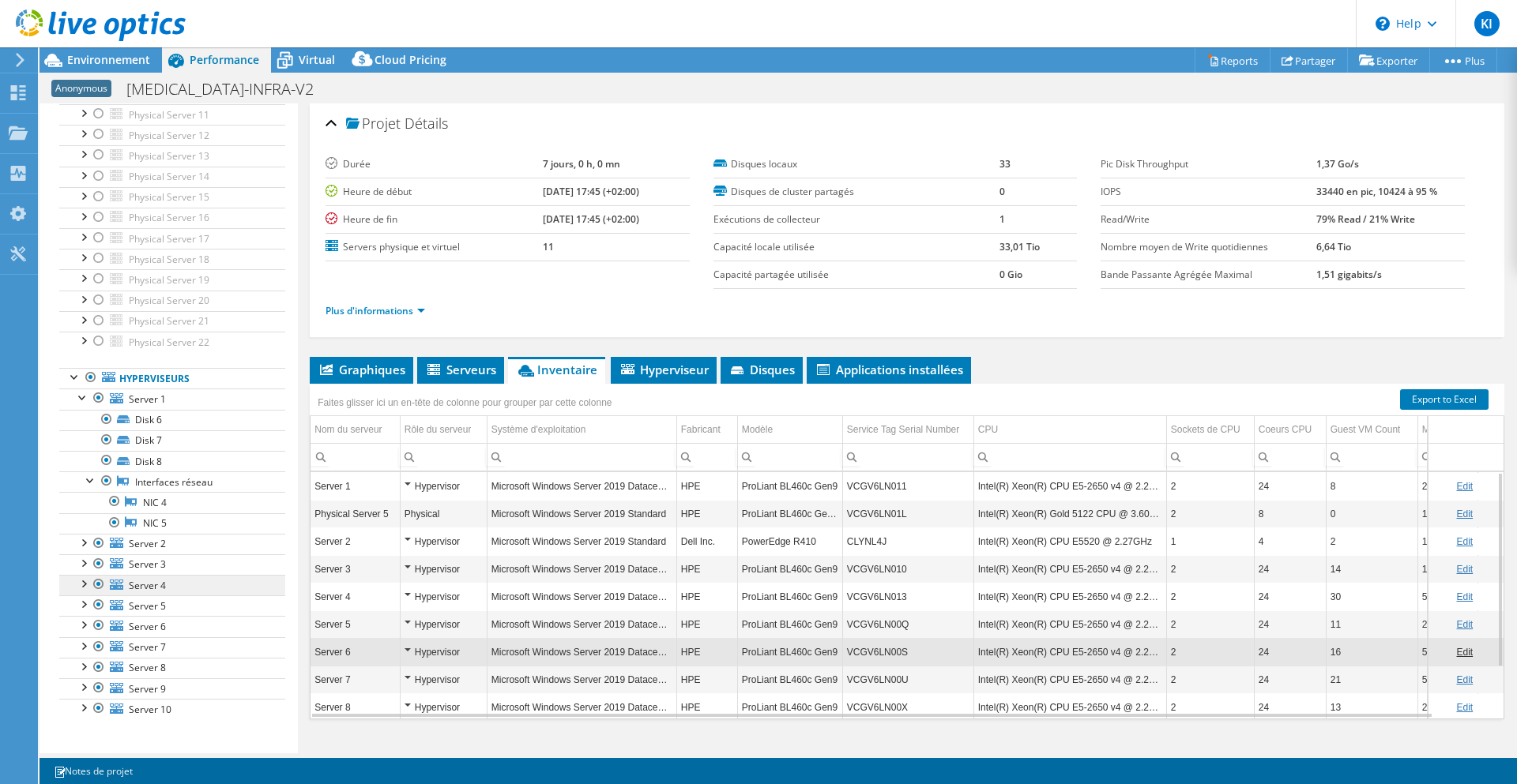
scroll to position [322, 0]
click at [76, 541] on div at bounding box center [83, 541] width 16 height 16
click at [83, 561] on div at bounding box center [83, 561] width 16 height 16
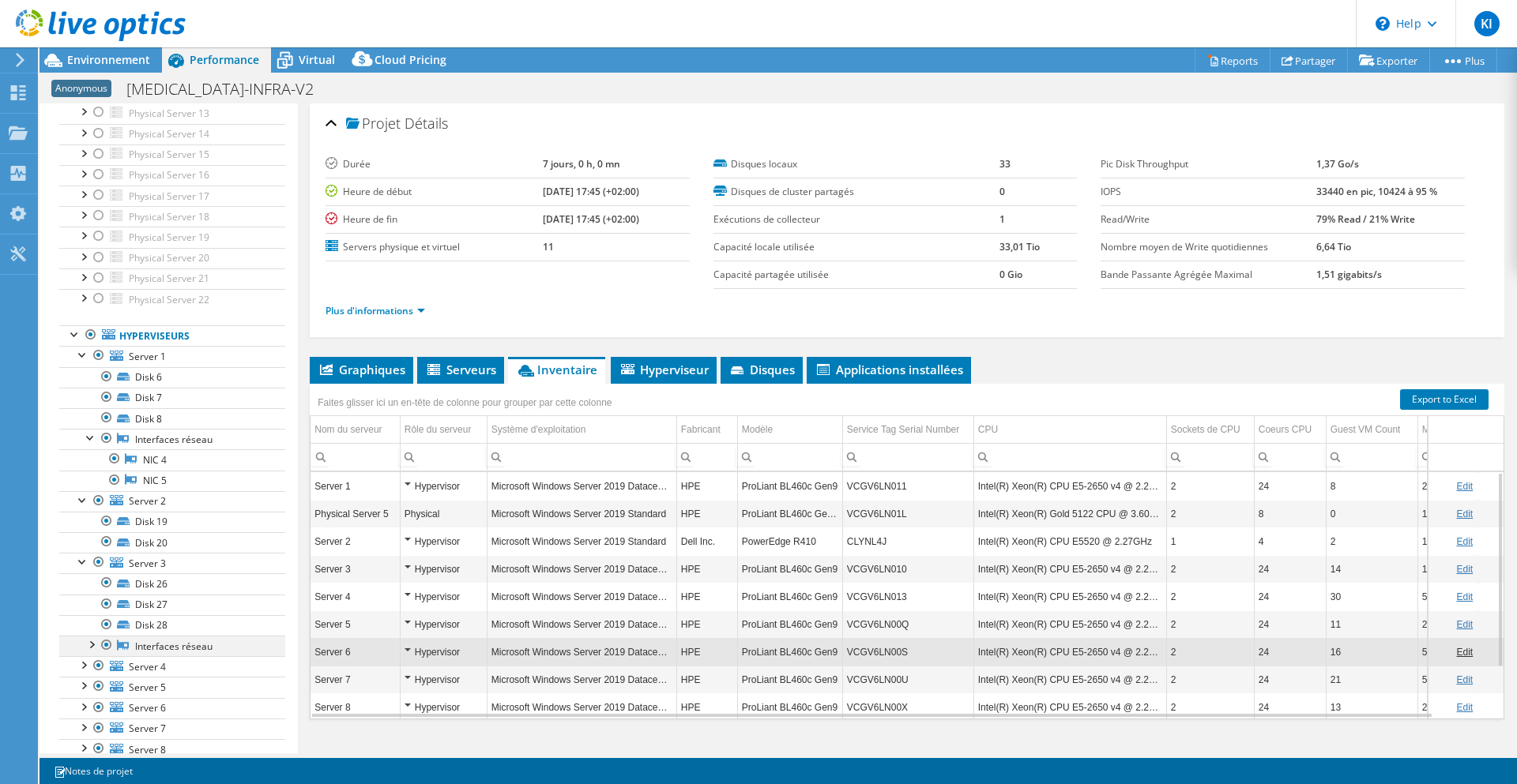
click at [91, 643] on div at bounding box center [90, 643] width 16 height 16
click at [78, 630] on div at bounding box center [83, 627] width 16 height 16
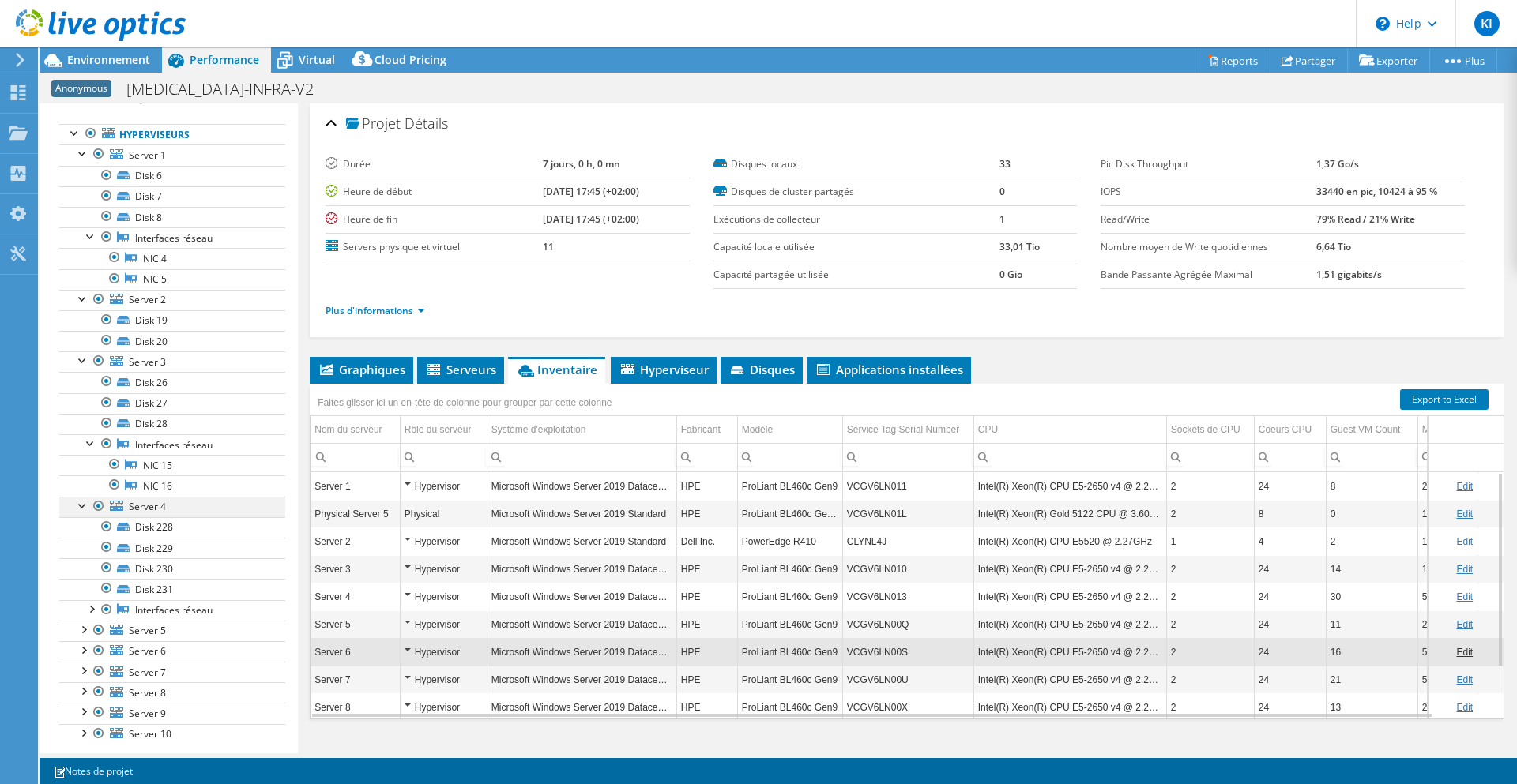
scroll to position [575, 0]
click at [90, 601] on div at bounding box center [90, 600] width 16 height 16
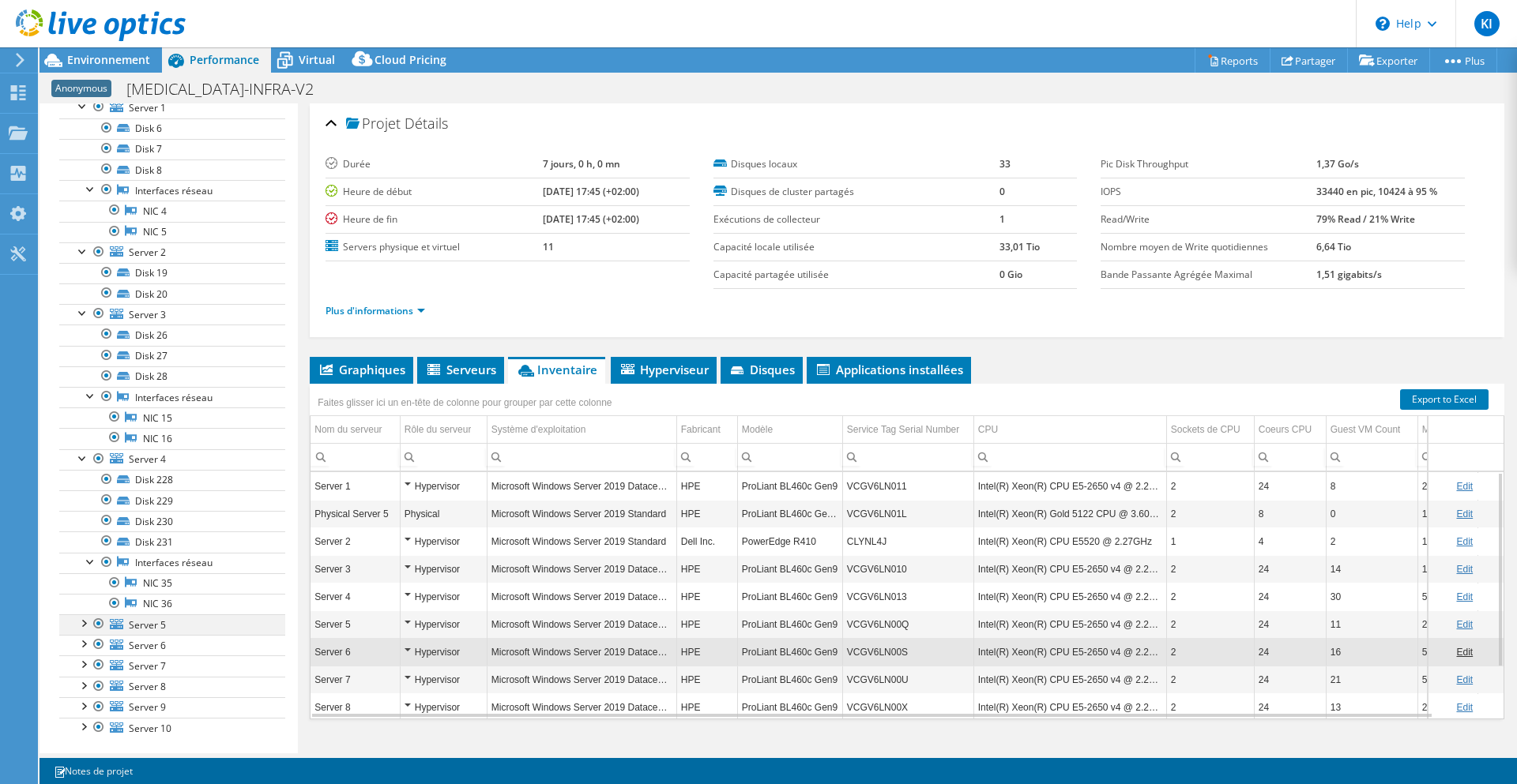
scroll to position [628, 0]
click at [81, 612] on div at bounding box center [83, 607] width 16 height 16
click at [92, 602] on div at bounding box center [90, 603] width 16 height 16
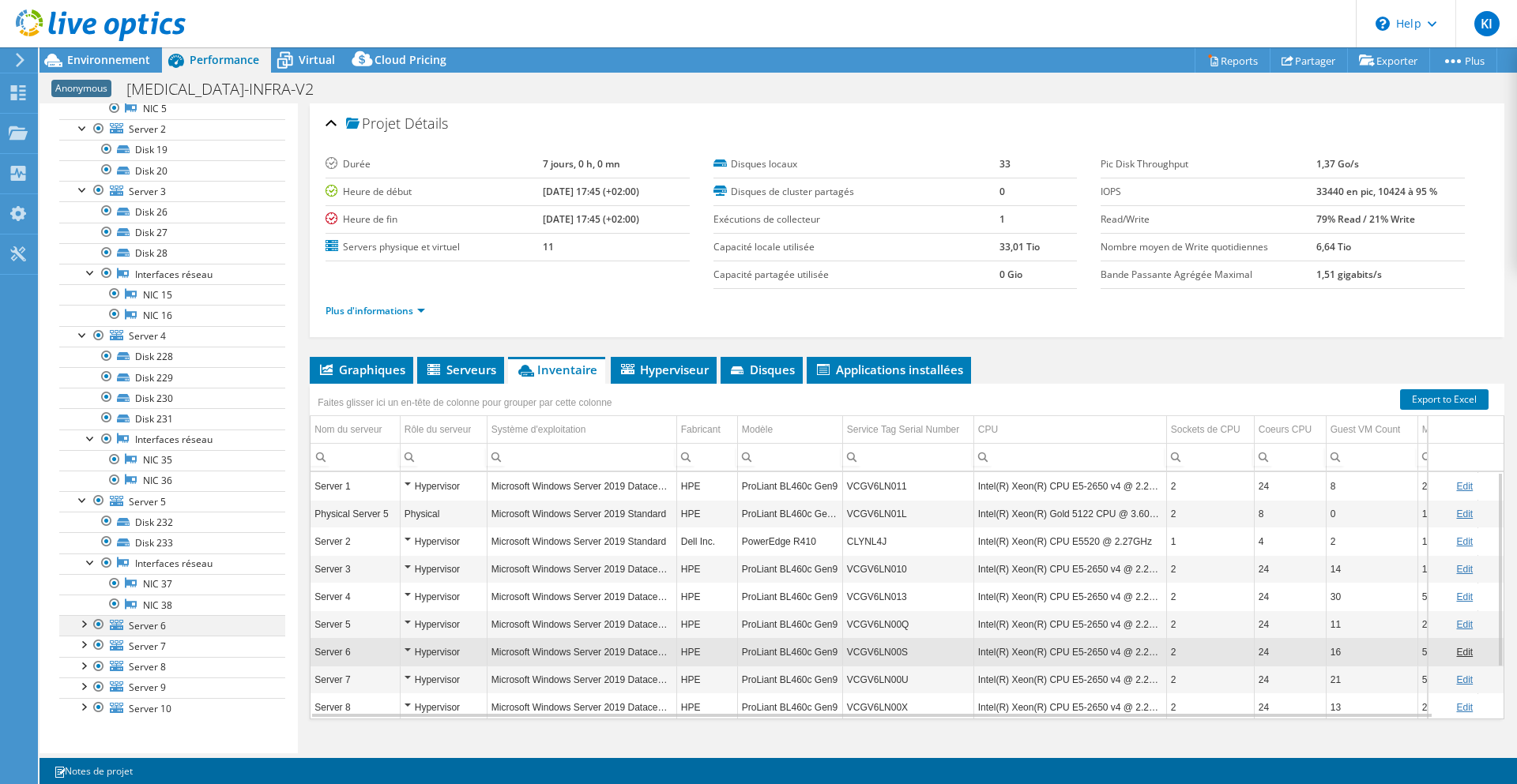
click at [78, 628] on div at bounding box center [83, 623] width 16 height 16
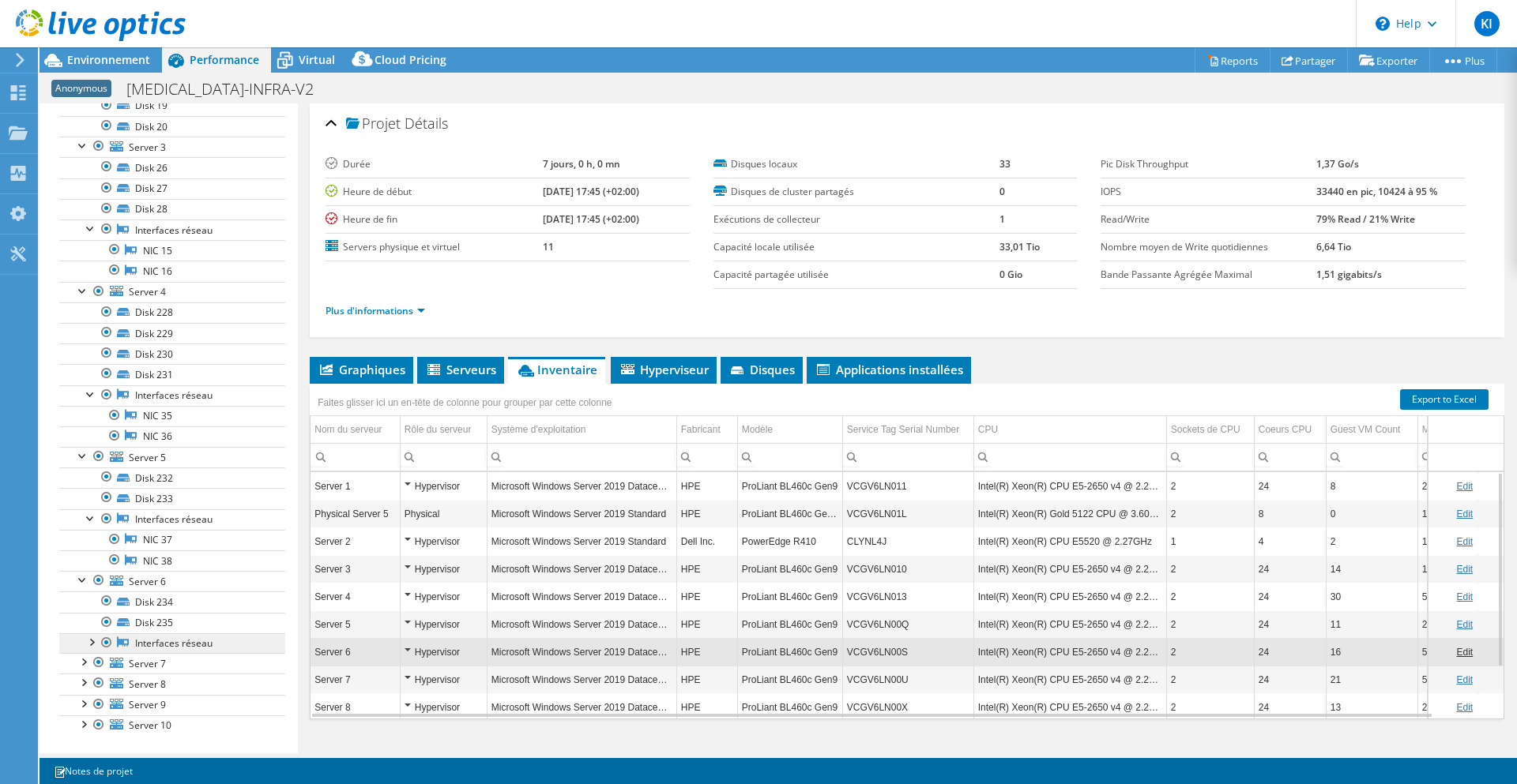
scroll to position [787, 0]
click at [87, 637] on div at bounding box center [90, 635] width 16 height 16
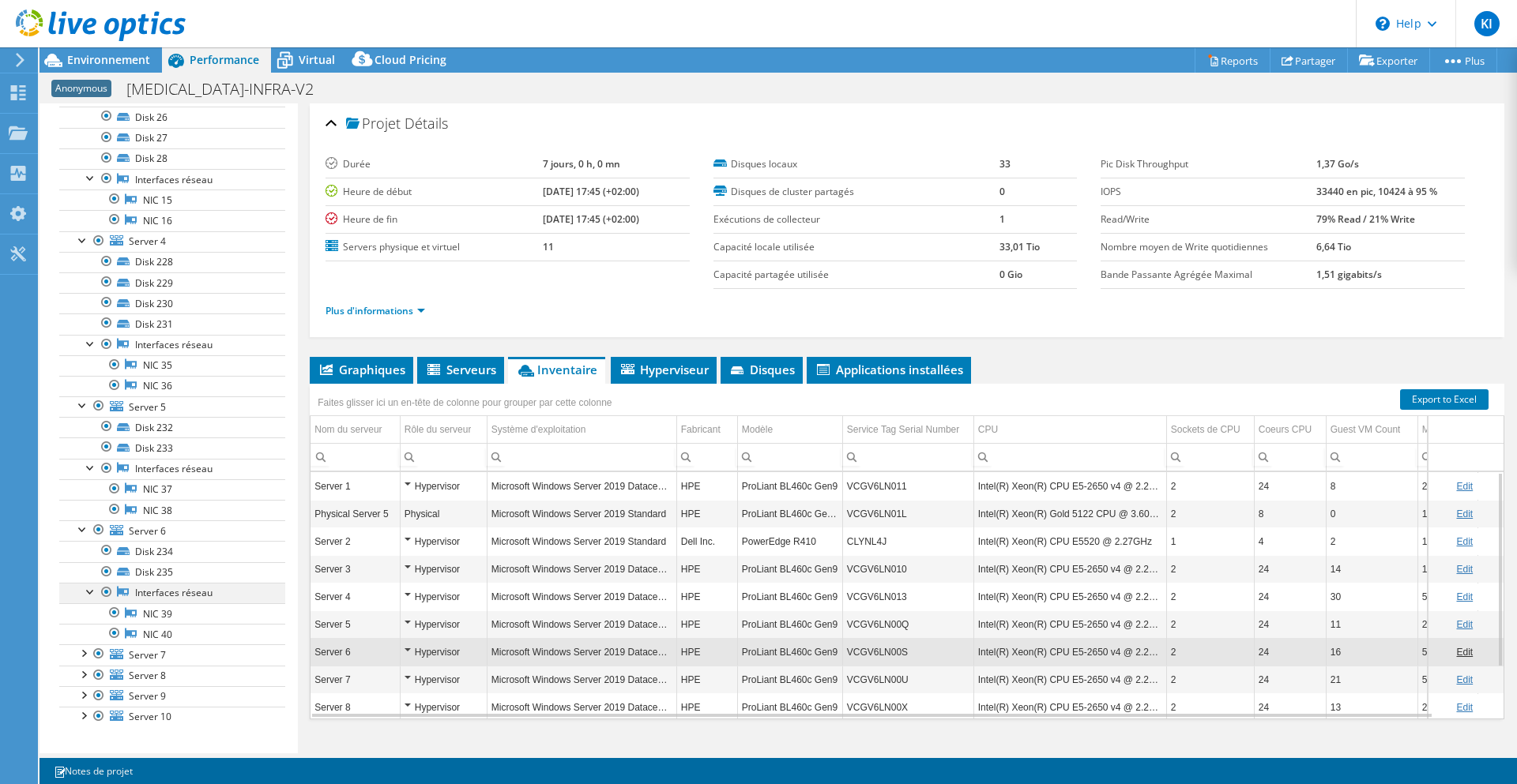
scroll to position [840, 0]
click at [86, 641] on div at bounding box center [83, 643] width 16 height 16
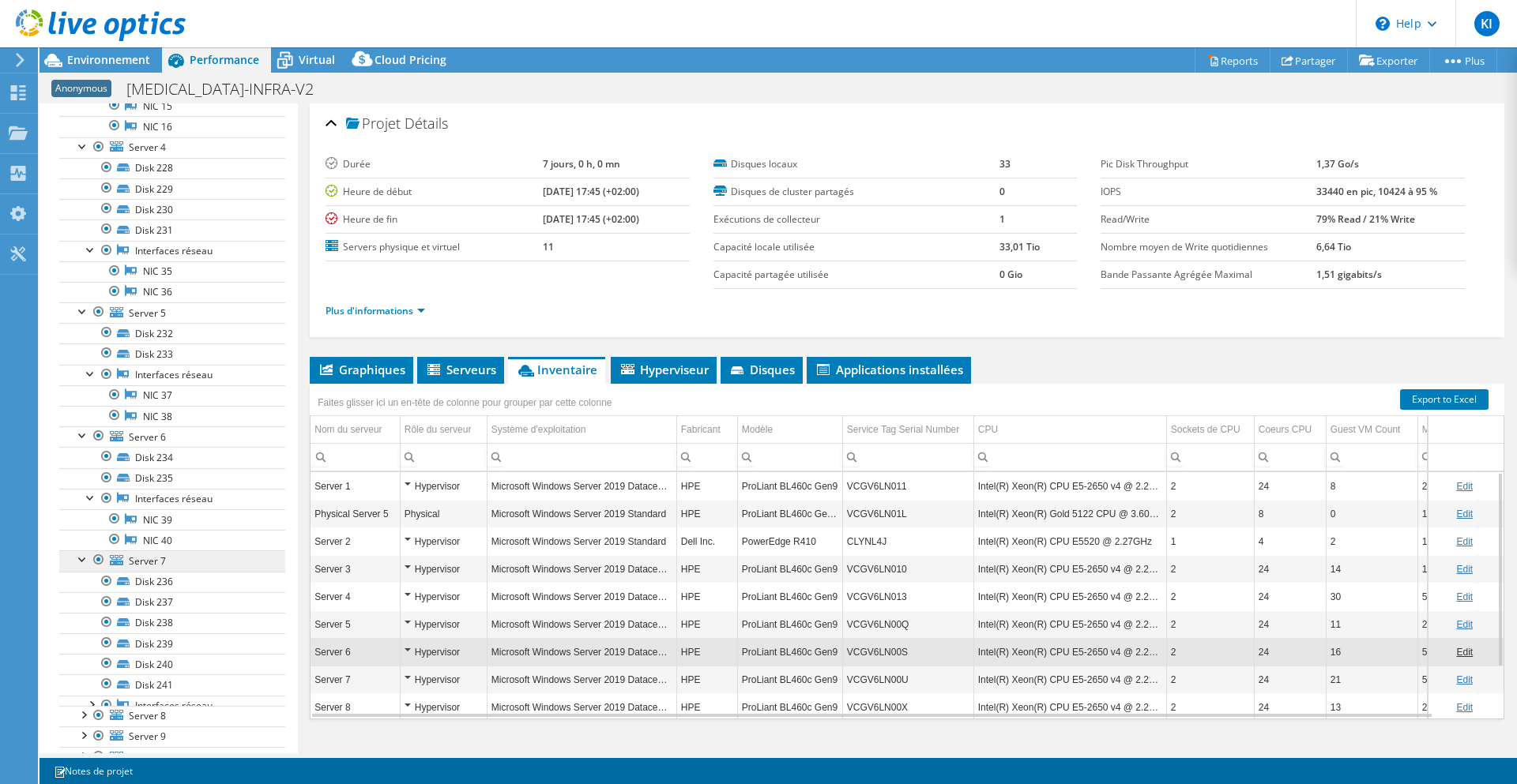
scroll to position [931, 0]
click at [93, 693] on div at bounding box center [90, 697] width 16 height 16
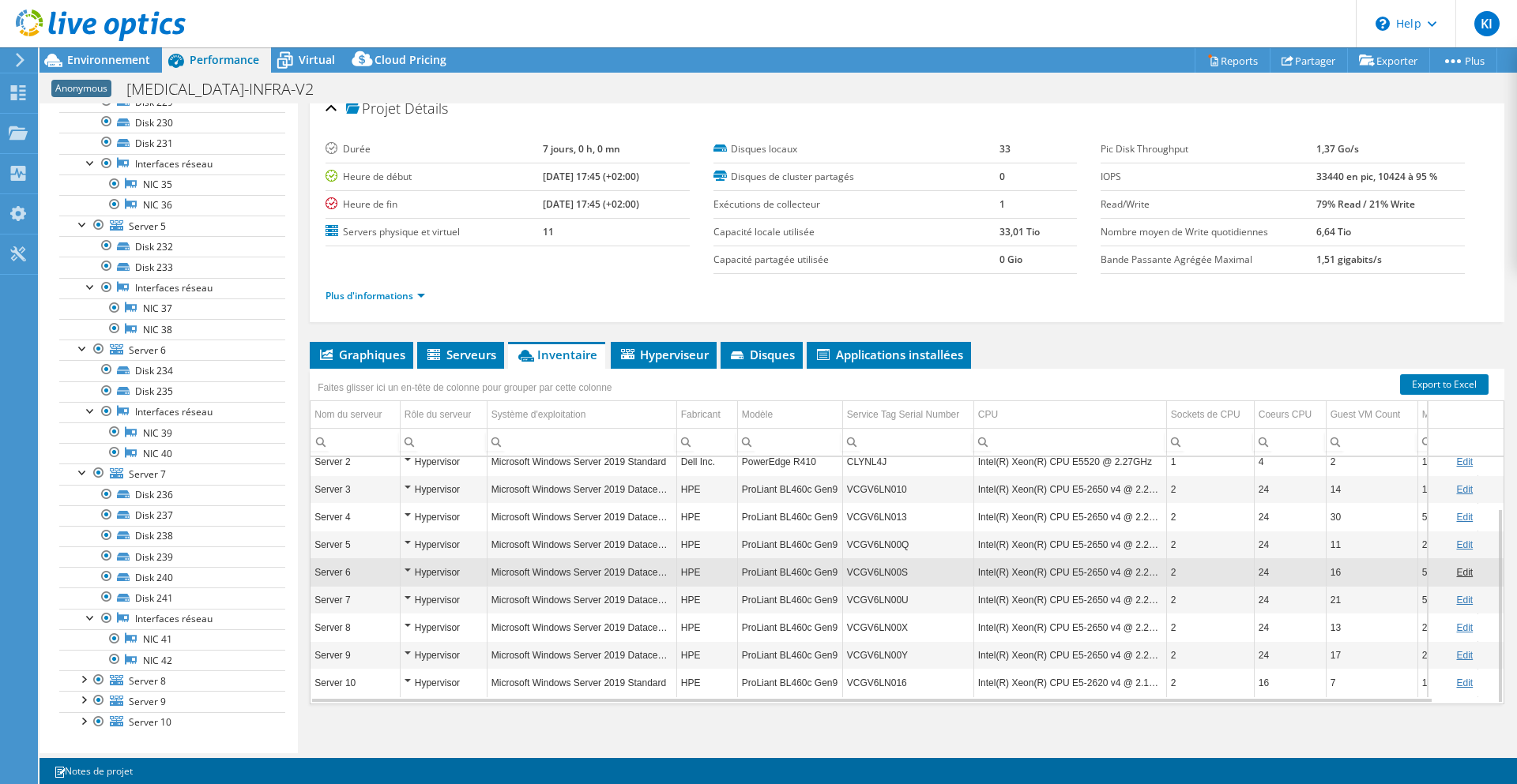
scroll to position [26, 0]
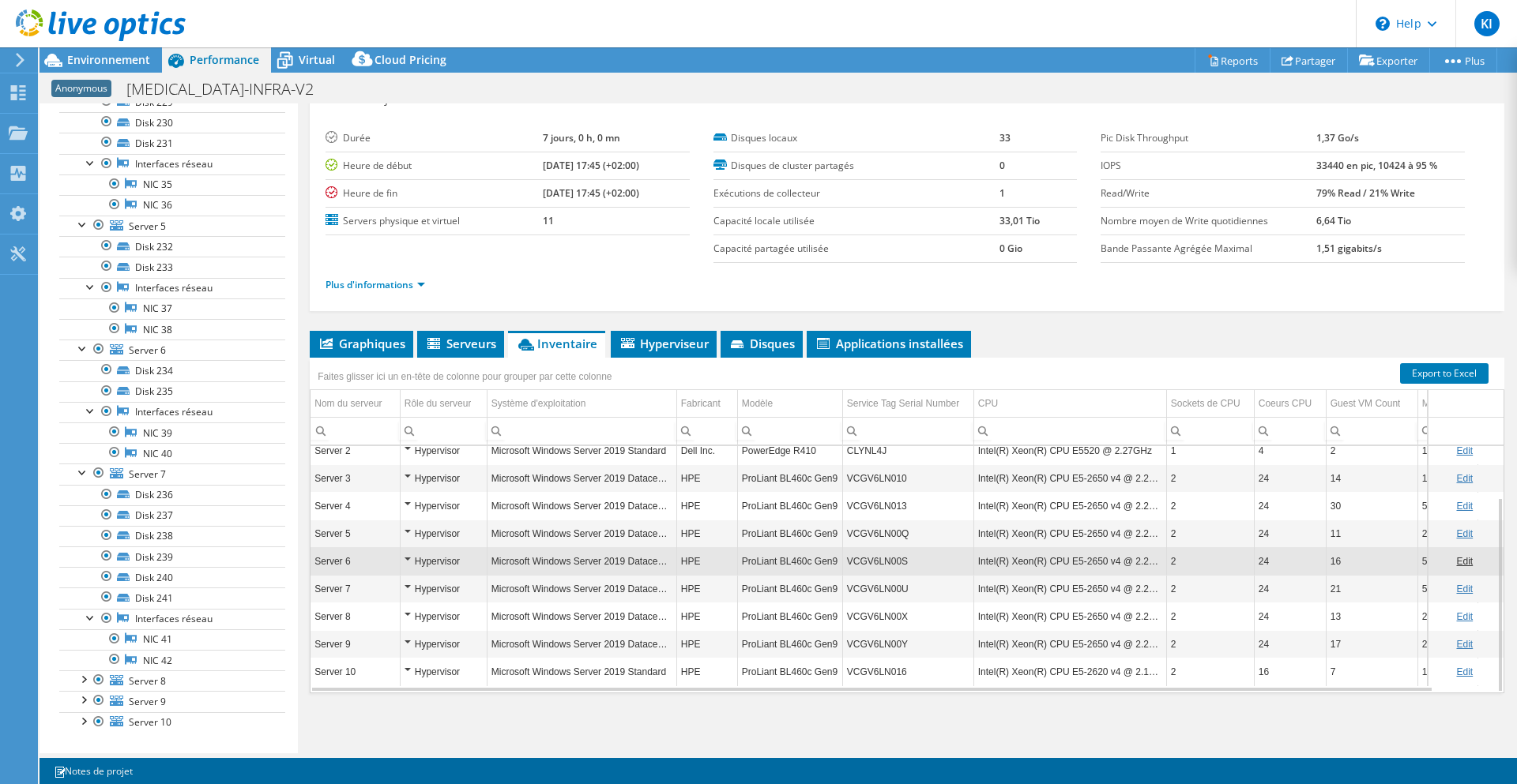
click at [405, 479] on div "Hypervisor" at bounding box center [443, 479] width 78 height 19
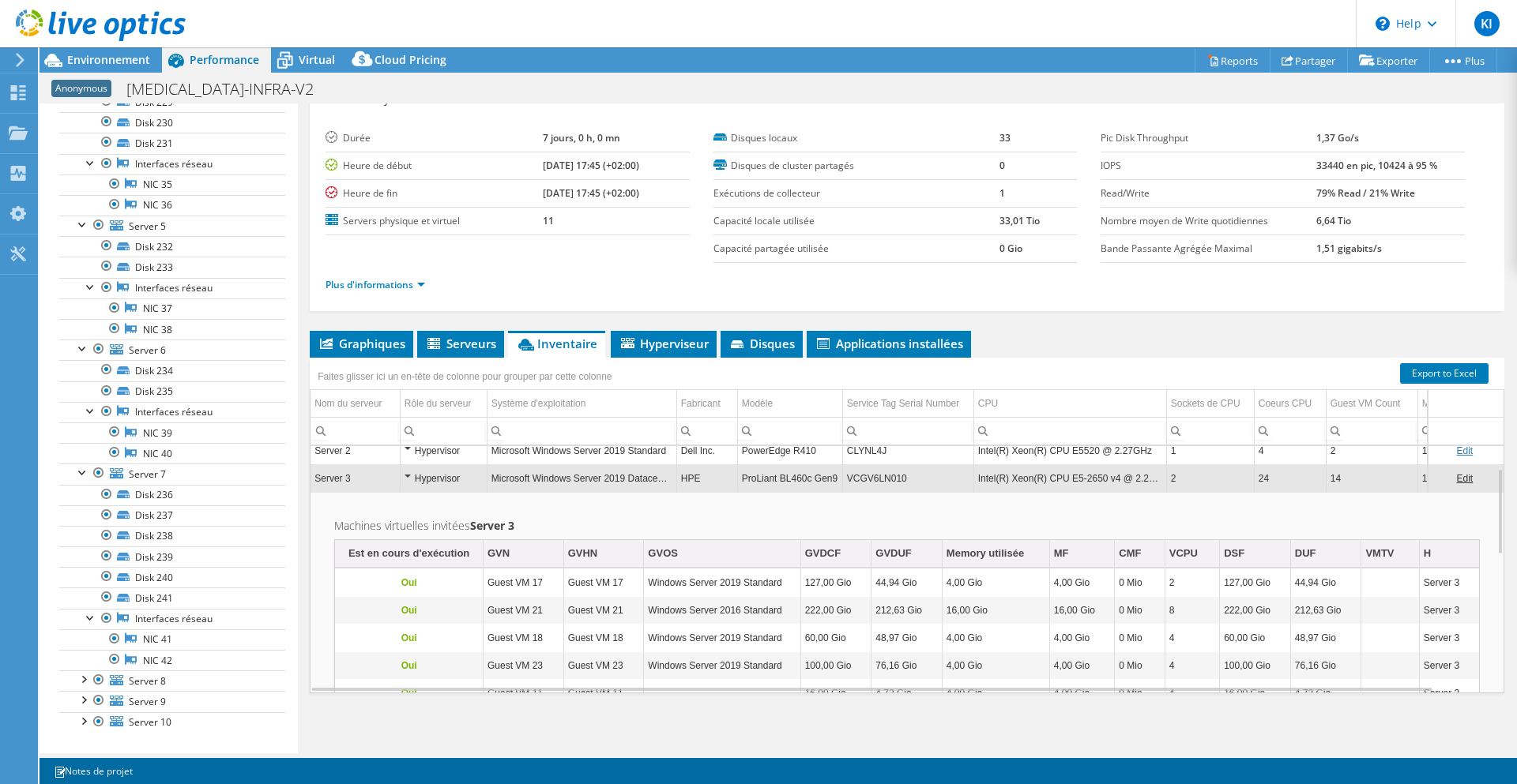
click at [405, 479] on div "Hypervisor" at bounding box center [443, 479] width 78 height 19
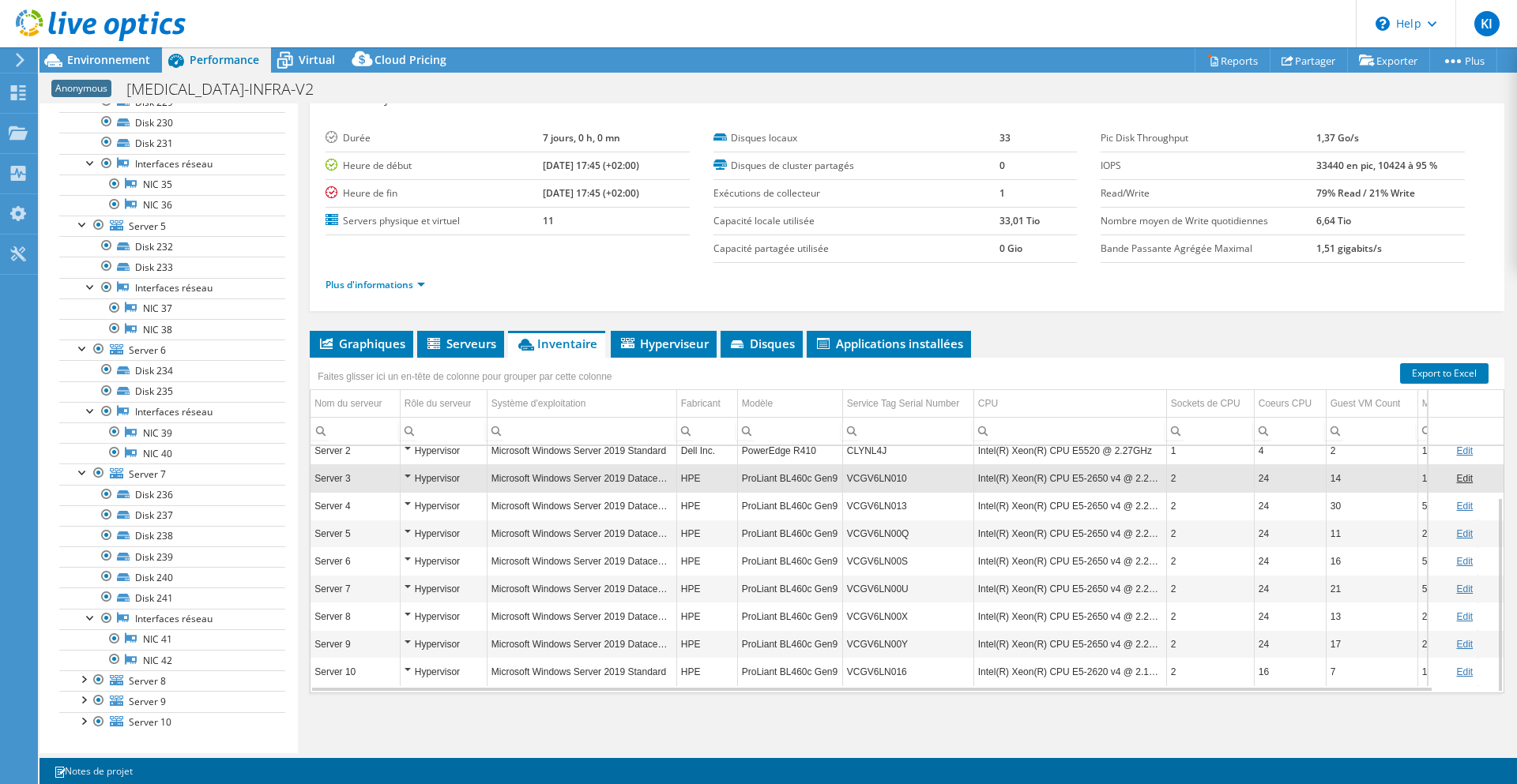
click at [405, 479] on div "Hypervisor" at bounding box center [443, 479] width 78 height 19
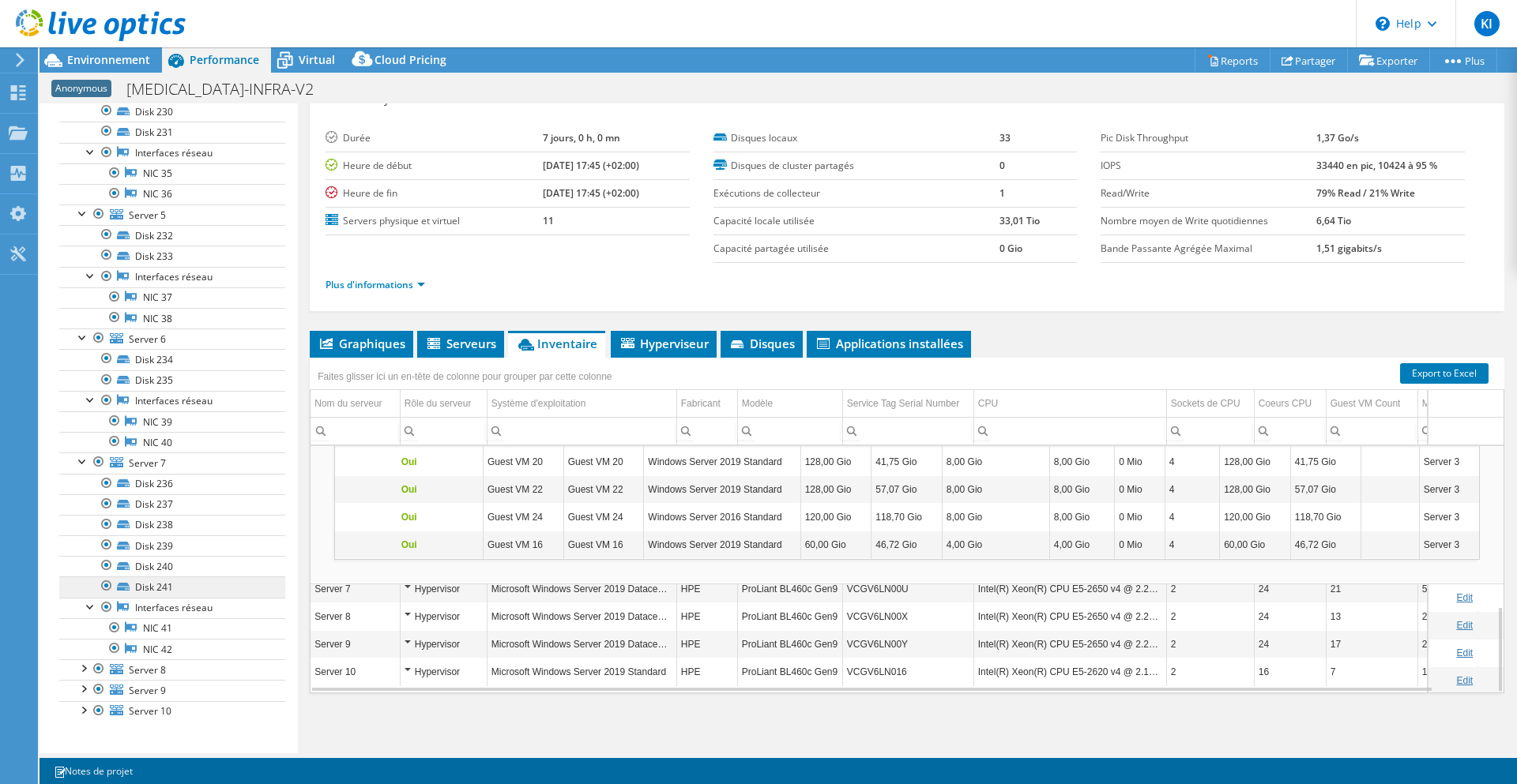
scroll to position [1026, 0]
click at [81, 666] on div at bounding box center [83, 664] width 16 height 16
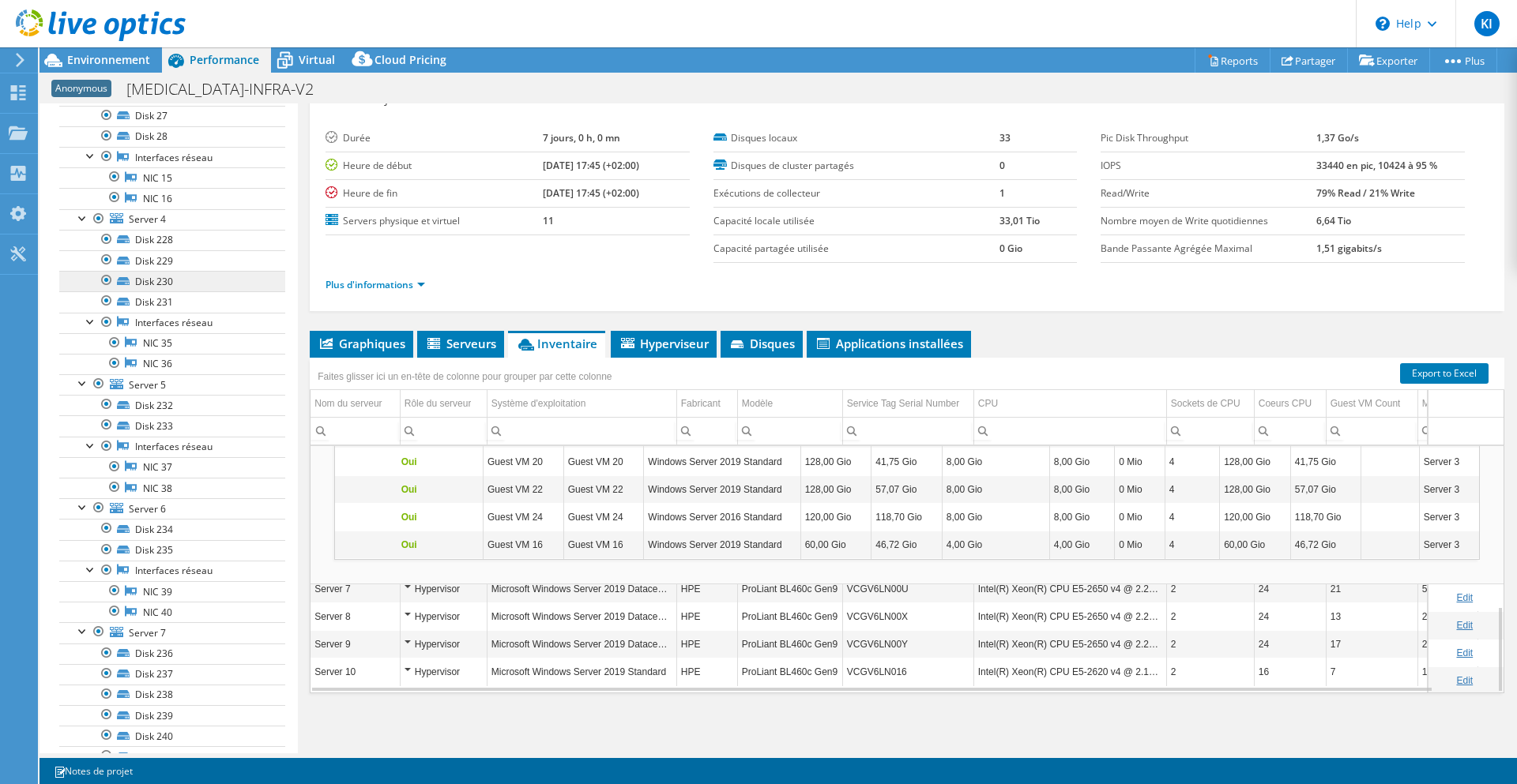
scroll to position [851, 0]
click at [371, 265] on div "Plus d'informations" at bounding box center [907, 285] width 1163 height 44
click at [376, 279] on link "Plus d'informations" at bounding box center [375, 284] width 99 height 13
